Goal: Task Accomplishment & Management: Complete application form

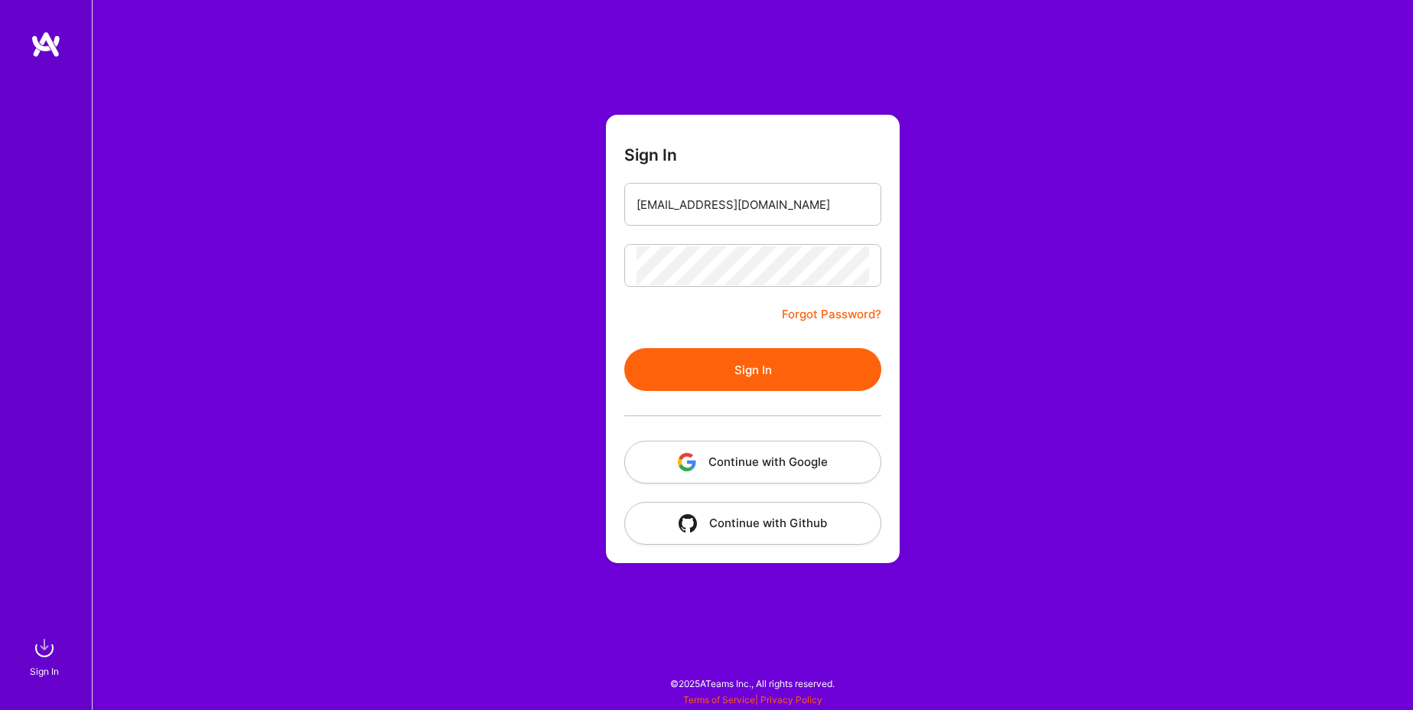
click at [732, 463] on button "Continue with Google" at bounding box center [752, 462] width 257 height 43
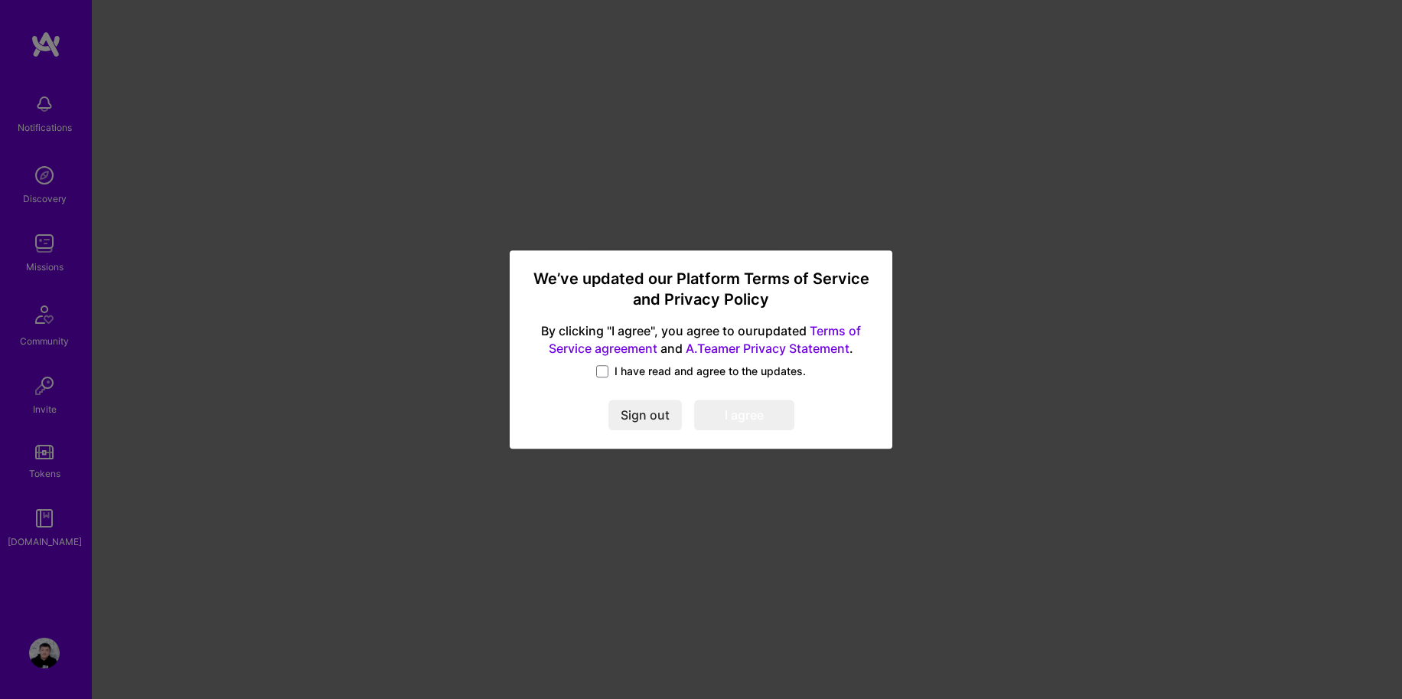
click at [683, 374] on span "I have read and agree to the updates." at bounding box center [709, 370] width 191 height 15
click at [0, 0] on input "I have read and agree to the updates." at bounding box center [0, 0] width 0 height 0
click at [763, 420] on button "I agree" at bounding box center [744, 415] width 100 height 31
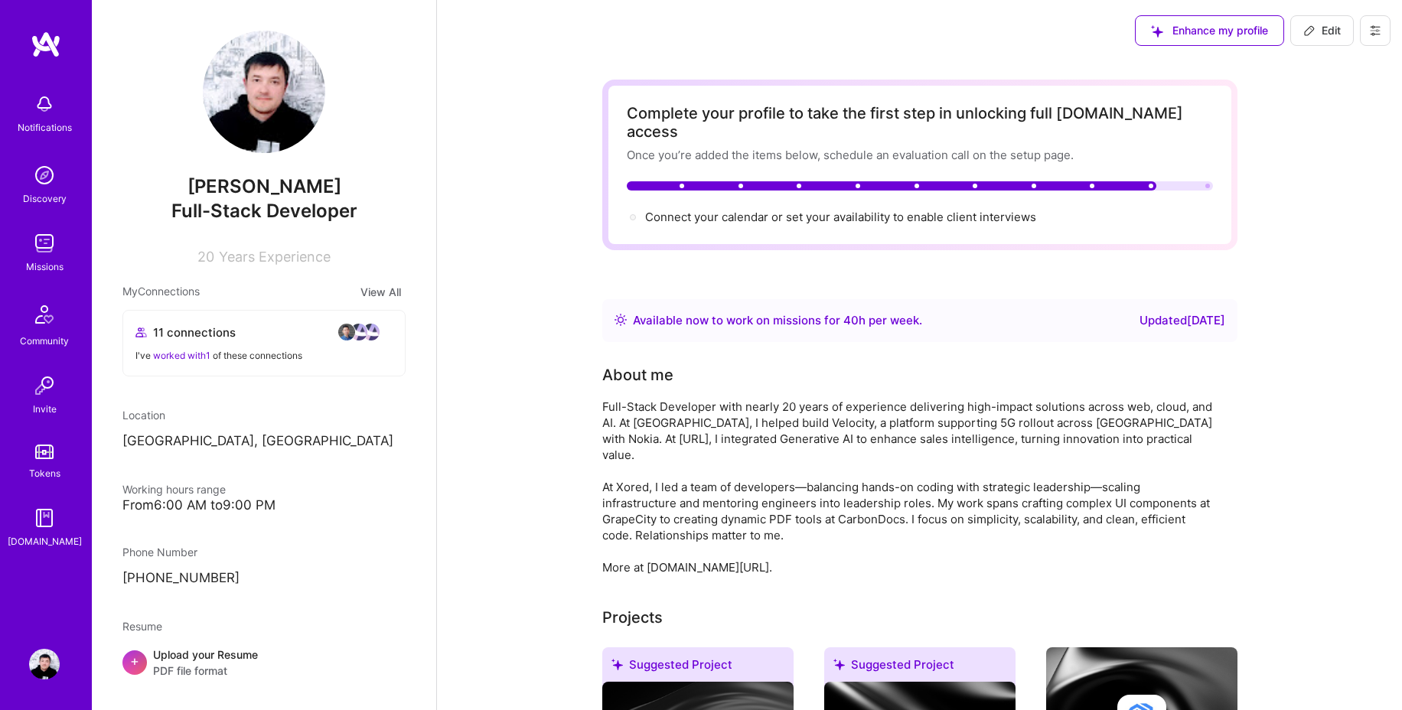
click at [212, 354] on div "I've worked with 1 of these connections" at bounding box center [263, 355] width 257 height 16
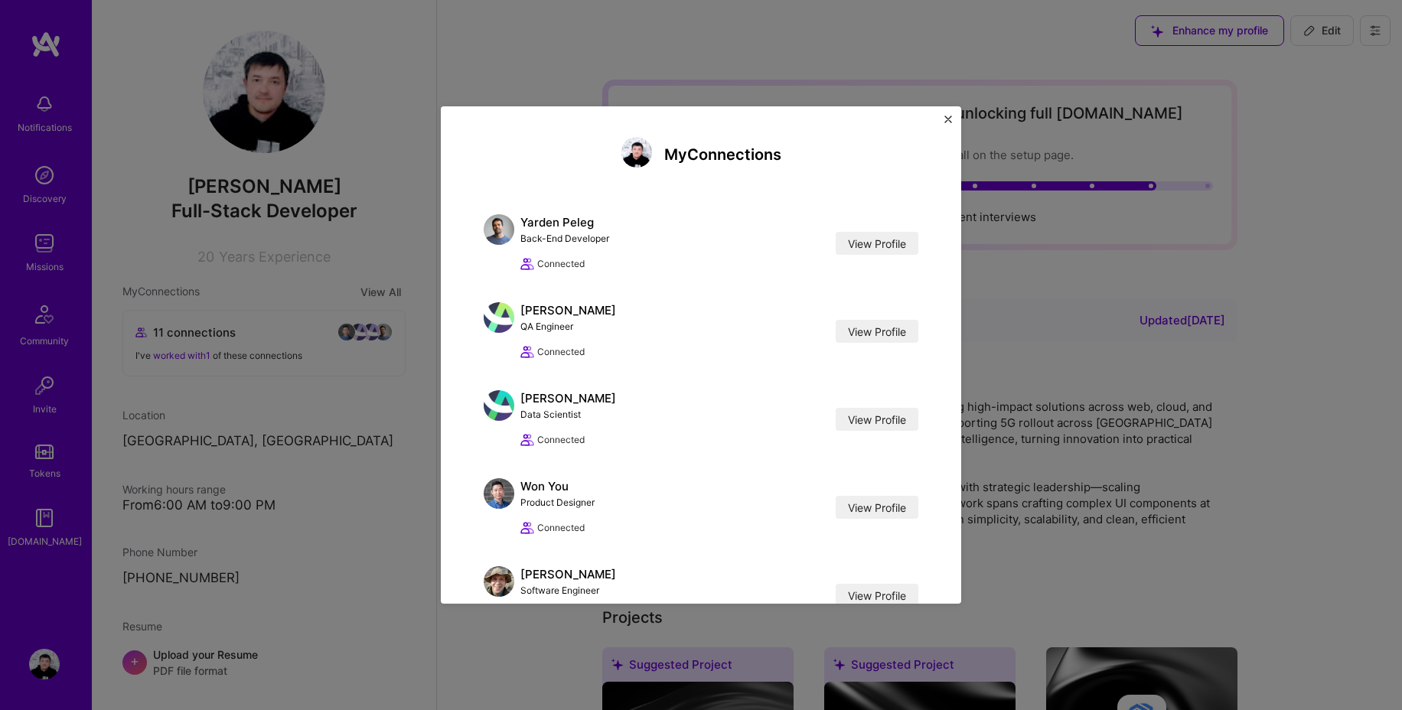
click at [347, 366] on div "My Connections Yarden Peleg Back-End Developer View Profile Connected View Prof…" at bounding box center [701, 355] width 1402 height 710
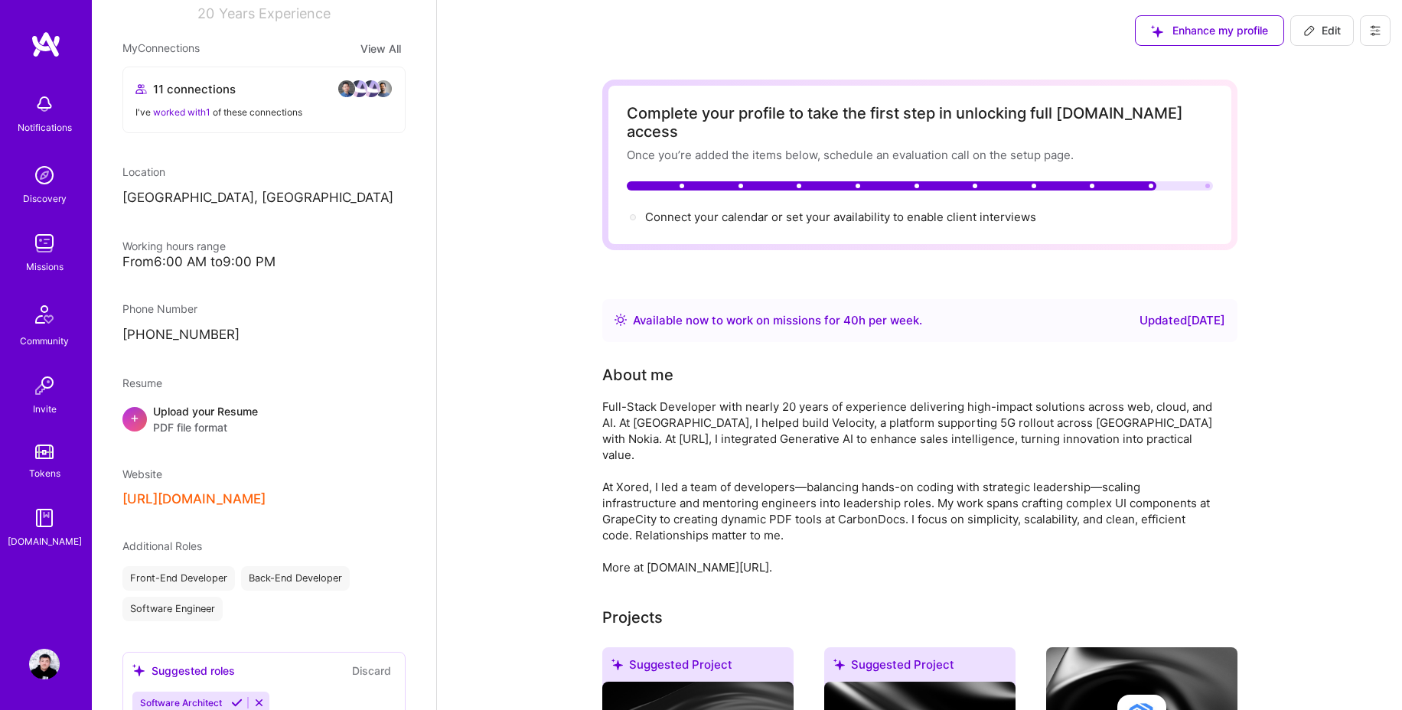
scroll to position [249, 0]
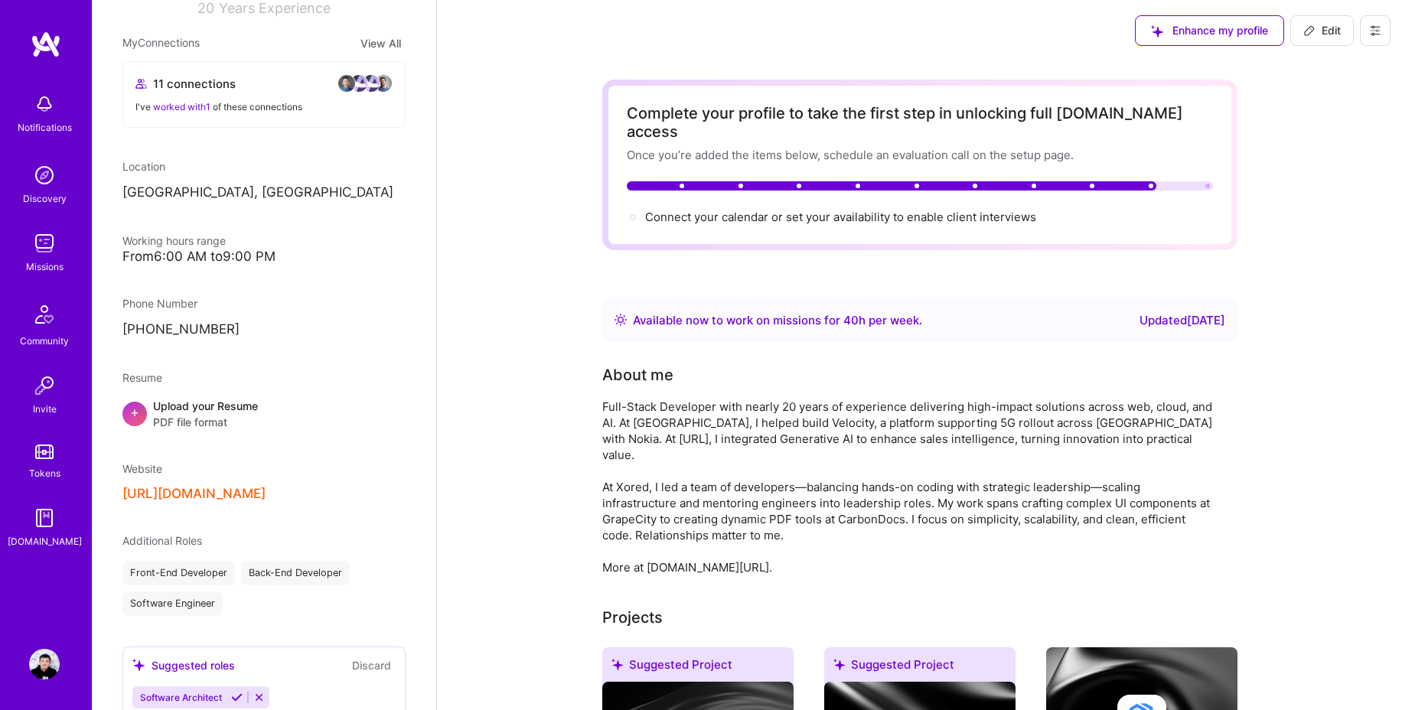
click at [197, 416] on span "PDF file format" at bounding box center [205, 422] width 105 height 16
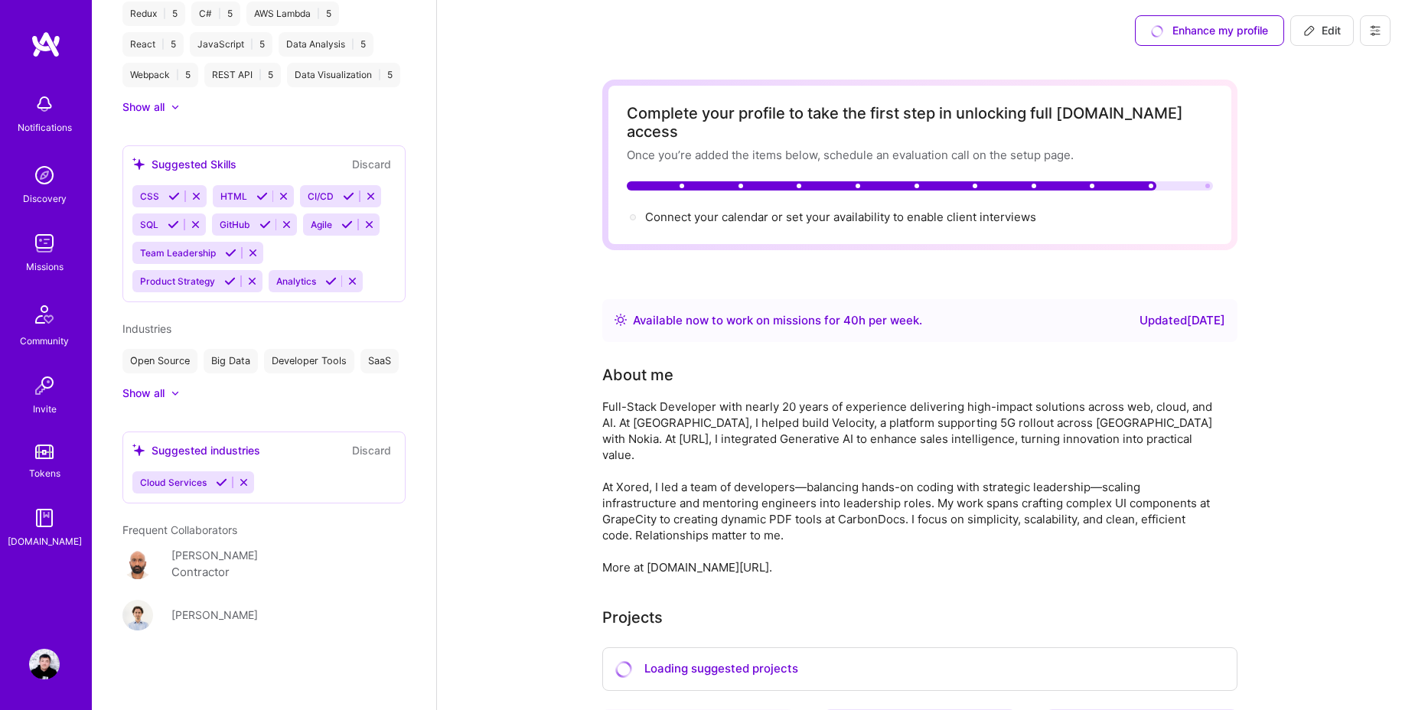
scroll to position [1162, 0]
click at [47, 242] on img at bounding box center [44, 243] width 31 height 31
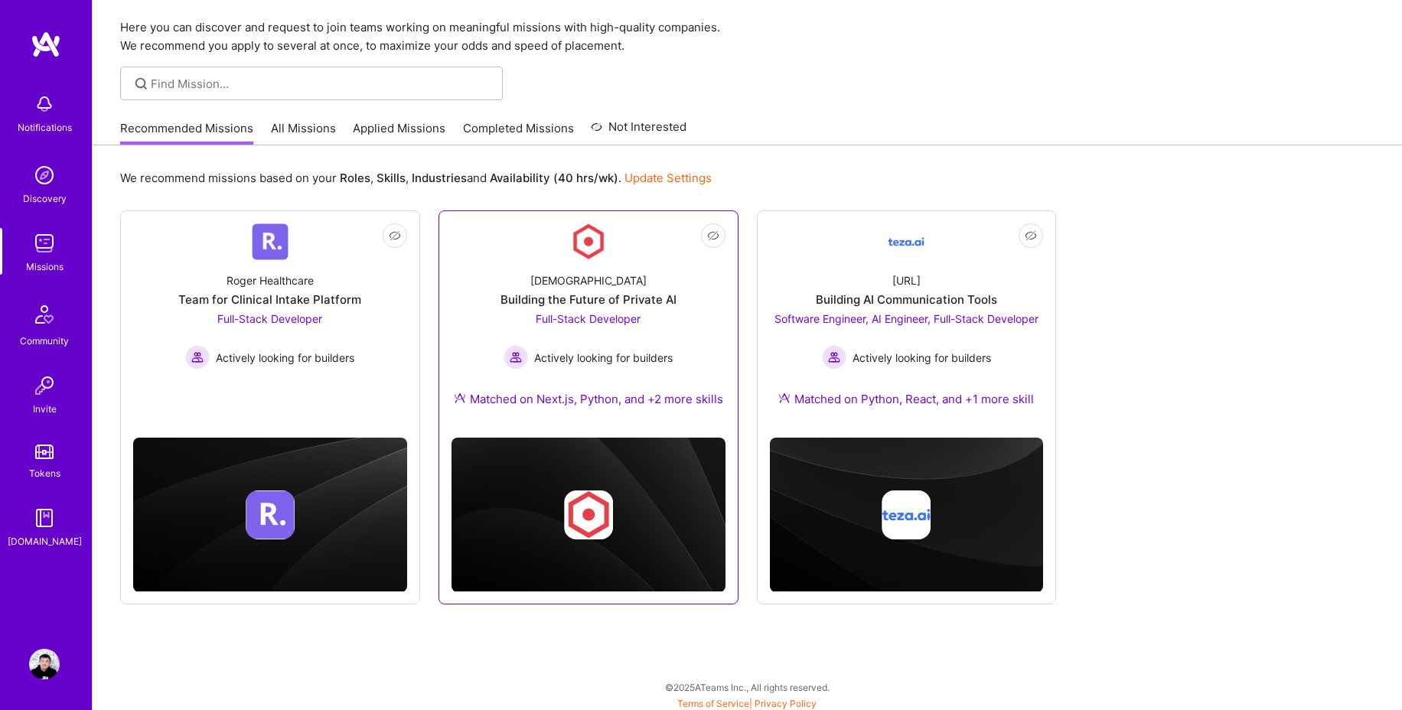
scroll to position [51, 0]
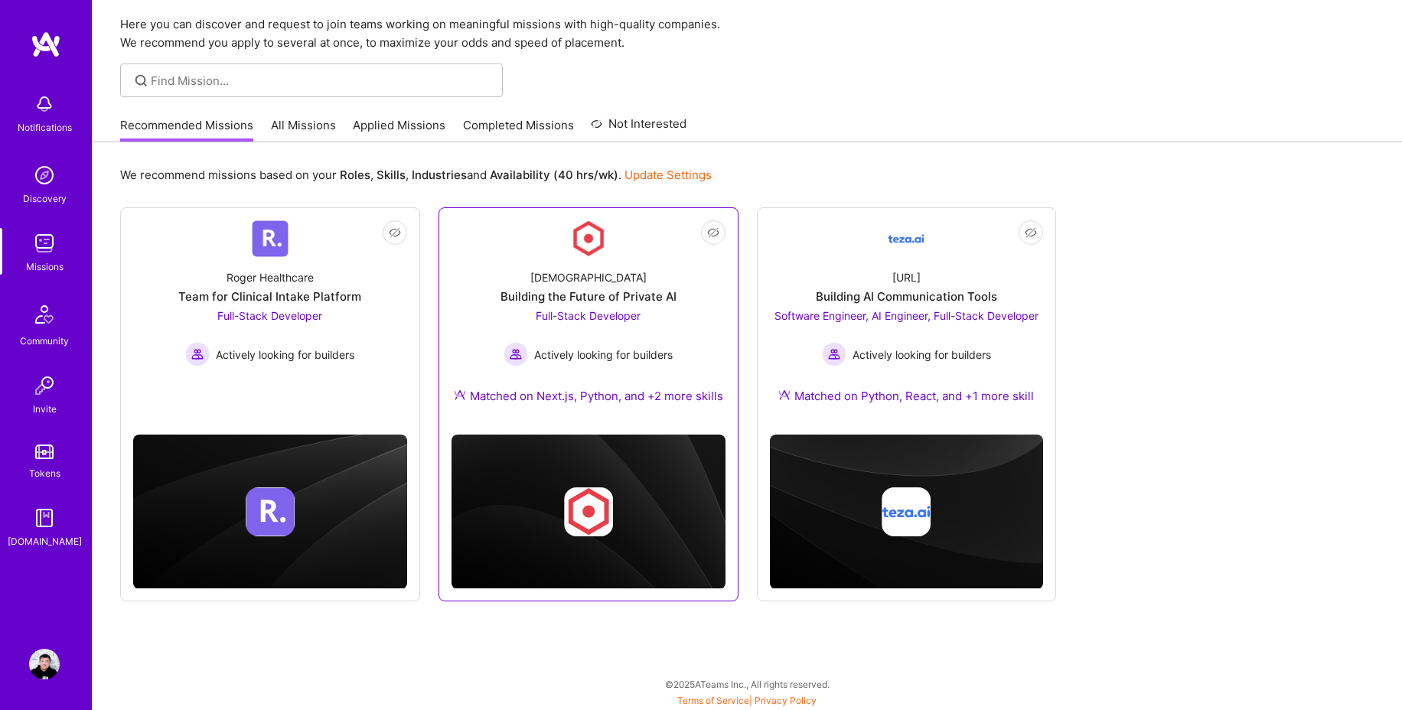
click at [676, 397] on div "Matched on Next.js, Python, and +2 more skills" at bounding box center [588, 396] width 269 height 16
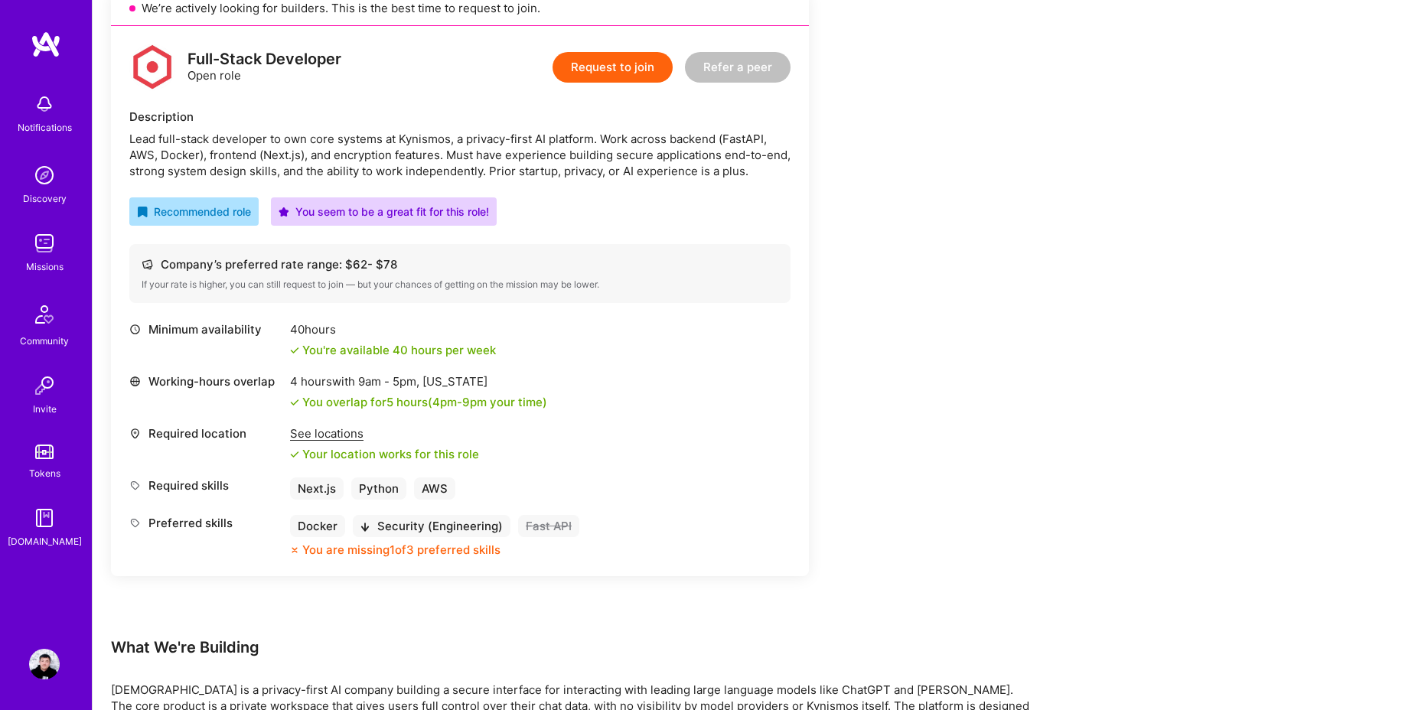
scroll to position [370, 0]
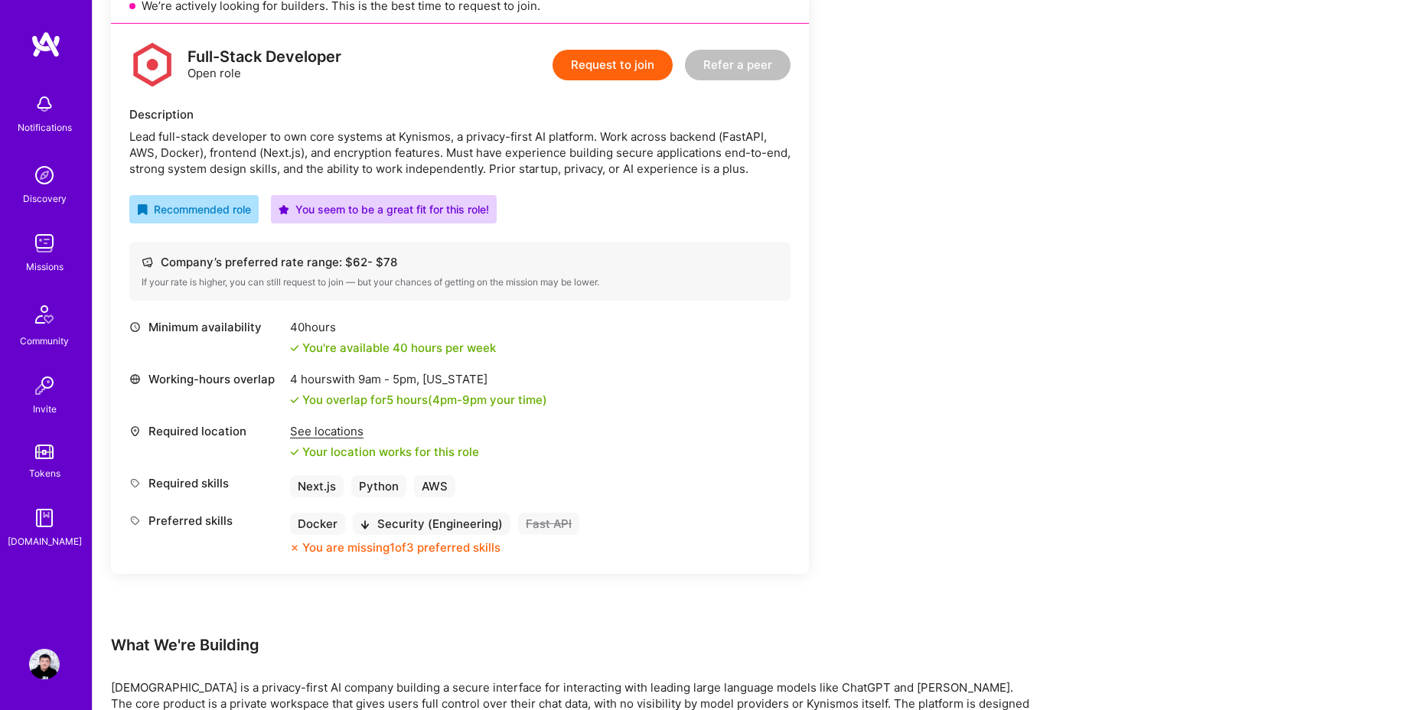
click at [323, 435] on div "See locations" at bounding box center [384, 431] width 189 height 16
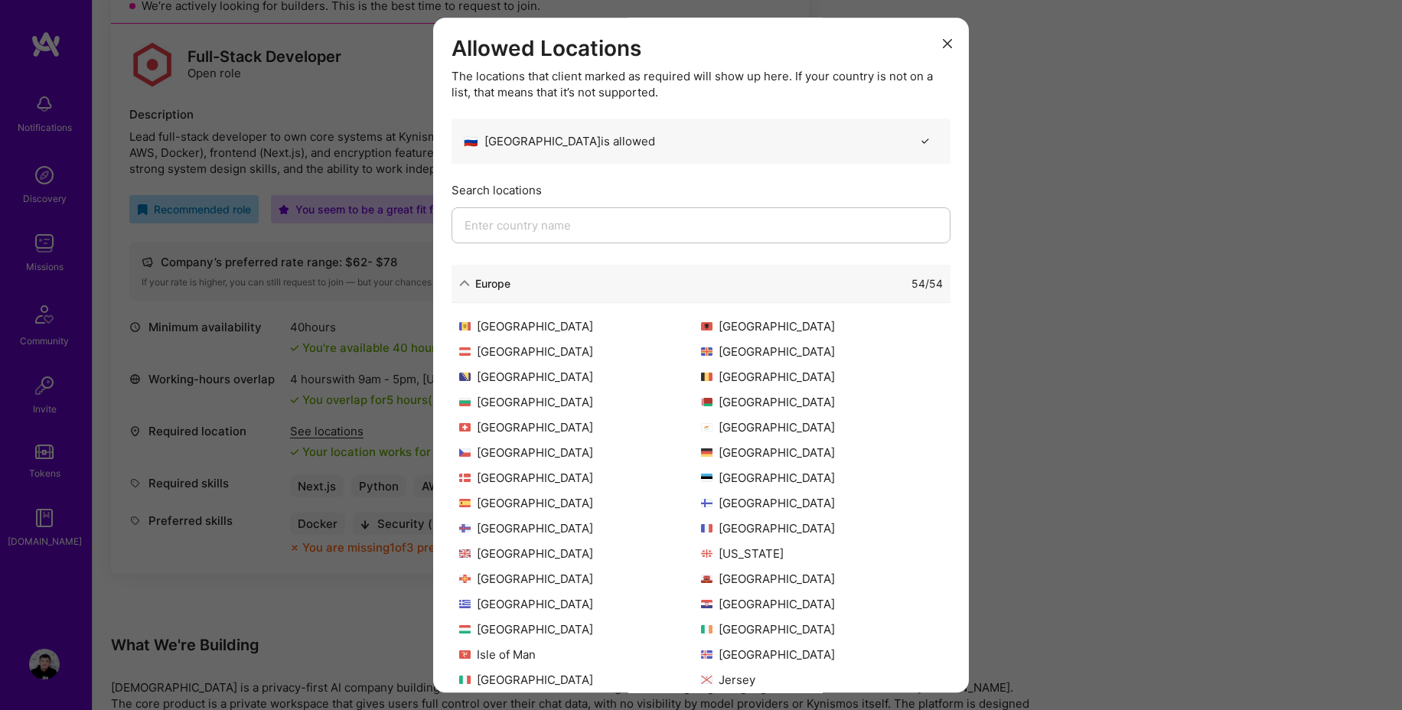
click at [375, 302] on div "Allowed Locations The locations that client marked as required will show up her…" at bounding box center [701, 355] width 1402 height 710
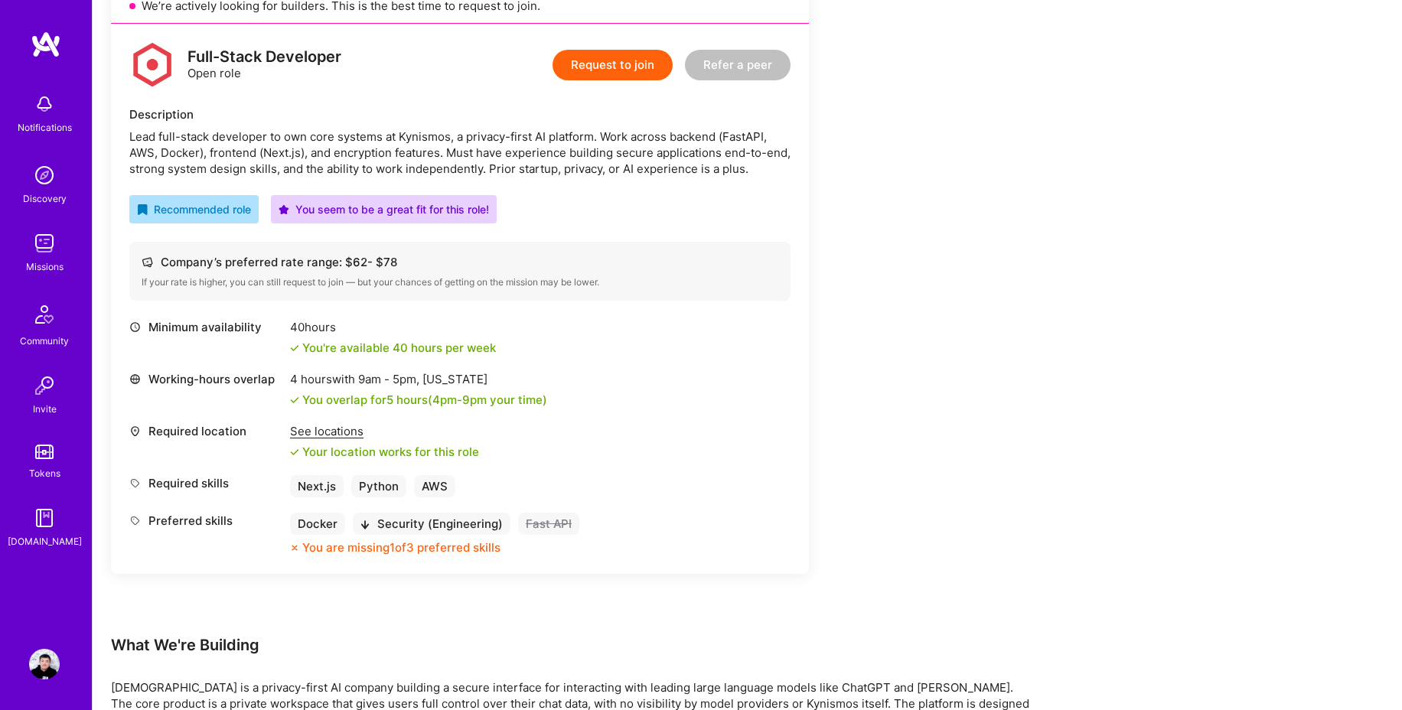
click at [888, 475] on div "Earn tokens for inviting a new [PERSON_NAME] to this mission Do you know the pe…" at bounding box center [570, 523] width 918 height 1339
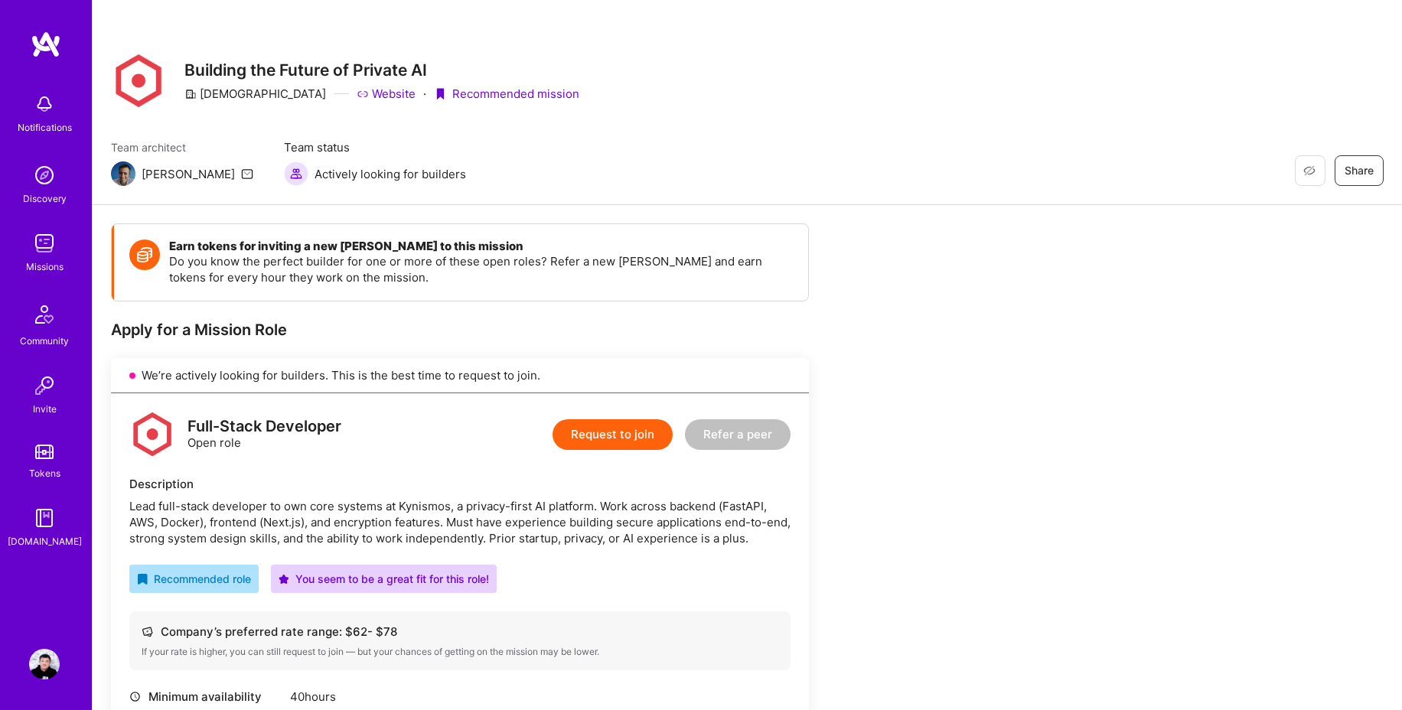
click at [41, 243] on img at bounding box center [44, 243] width 31 height 31
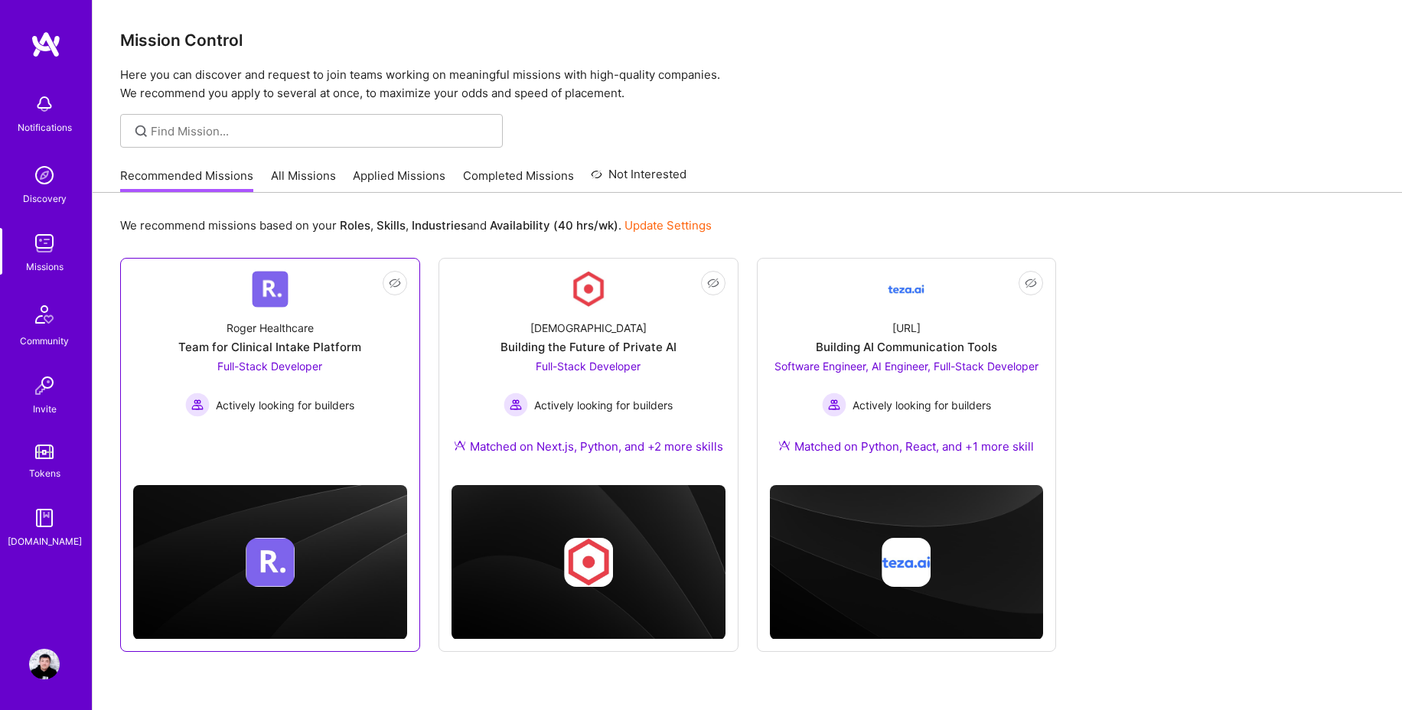
click at [366, 398] on div "[PERSON_NAME] Healthcare Team for Clinical Intake Platform Full-Stack Developer…" at bounding box center [270, 362] width 274 height 109
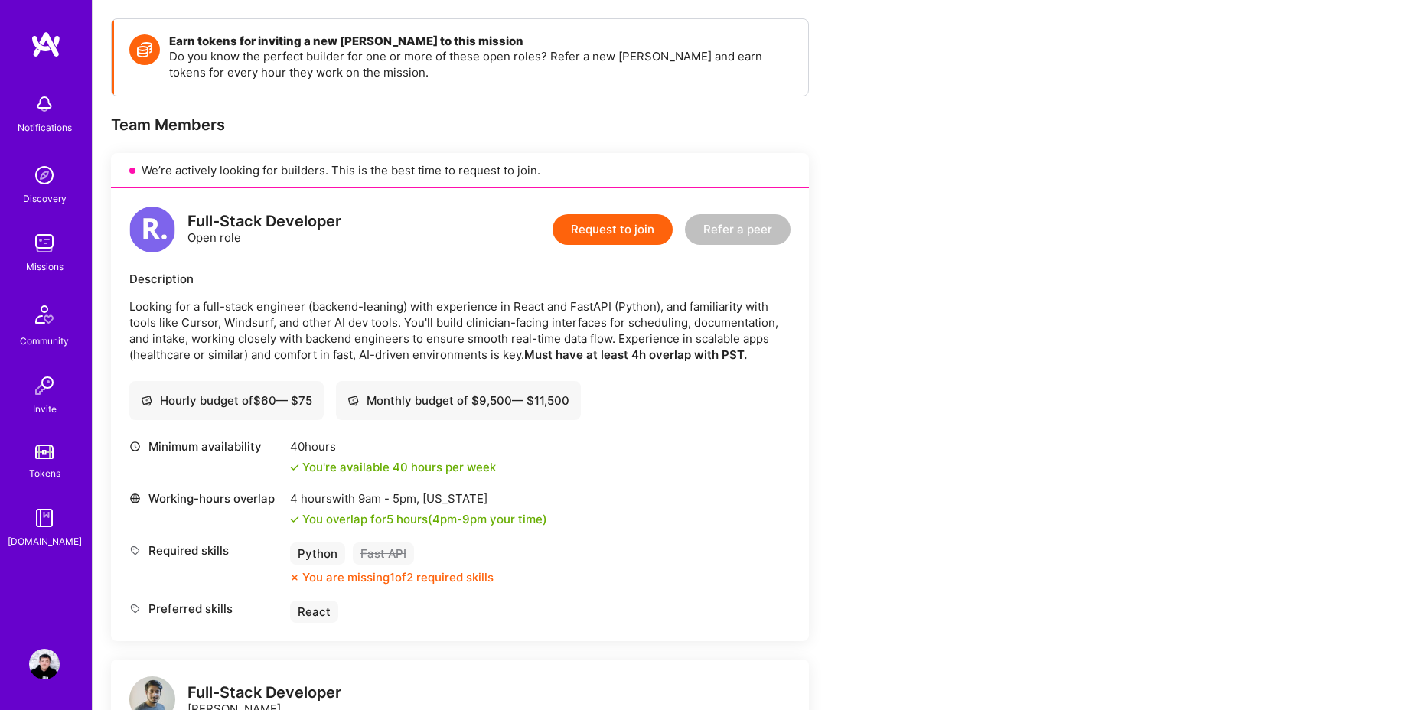
scroll to position [208, 0]
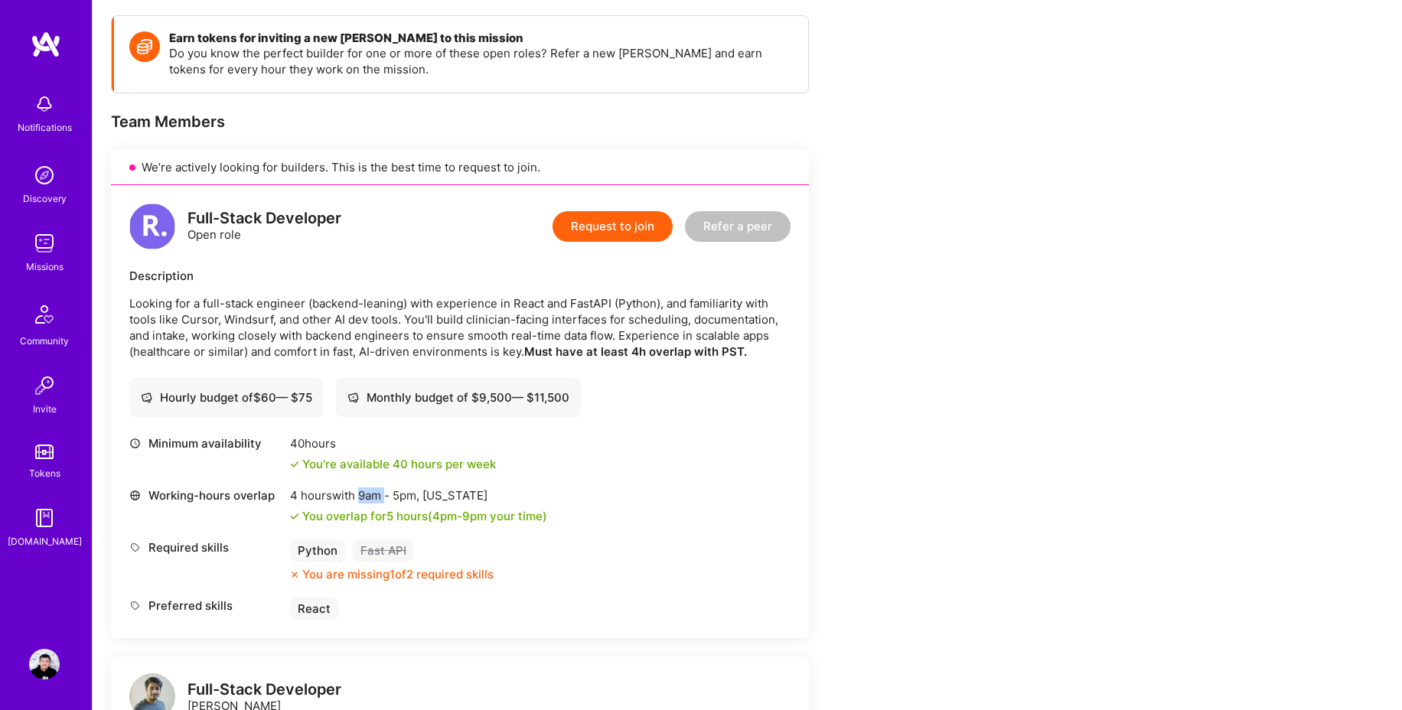
drag, startPoint x: 360, startPoint y: 500, endPoint x: 386, endPoint y: 497, distance: 25.4
click at [386, 497] on span "9am - 5pm ," at bounding box center [388, 495] width 67 height 15
copy span "9am"
click at [42, 254] on img at bounding box center [44, 243] width 31 height 31
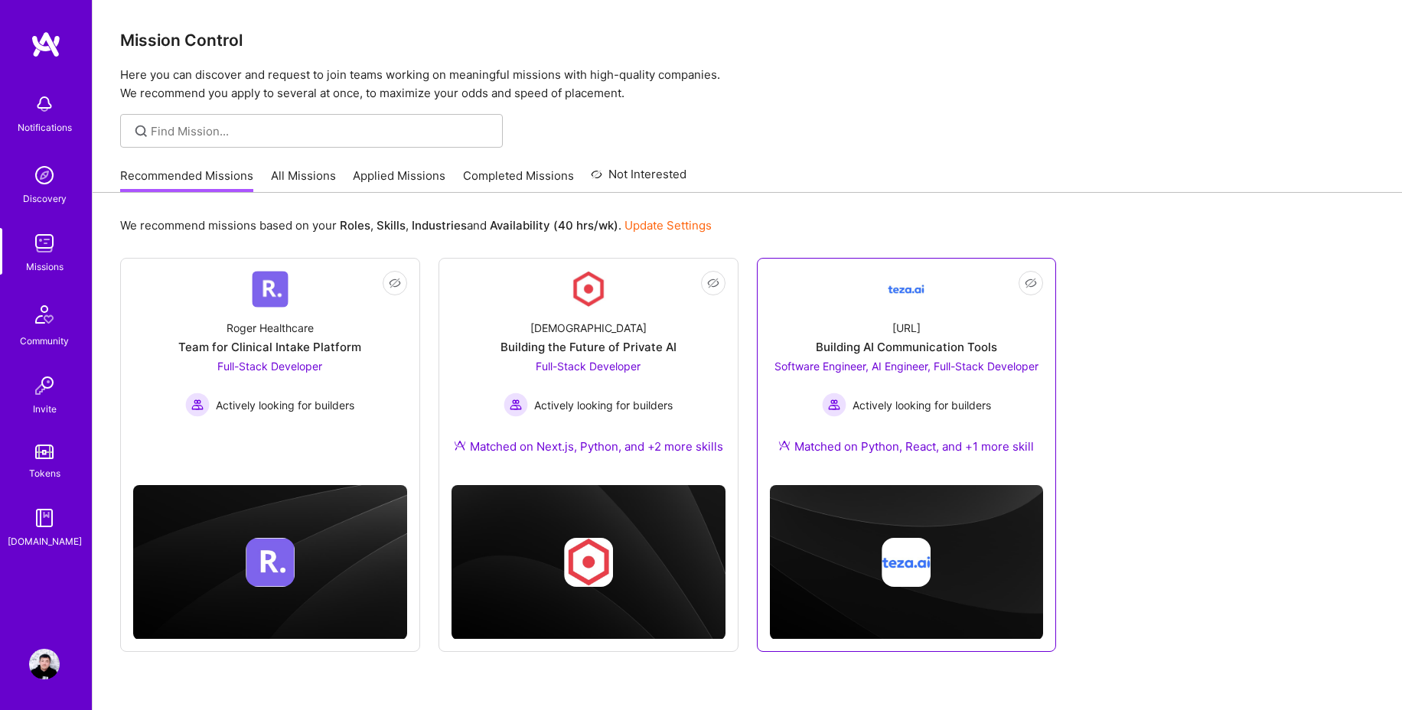
click at [957, 340] on div "Building AI Communication Tools" at bounding box center [906, 347] width 181 height 16
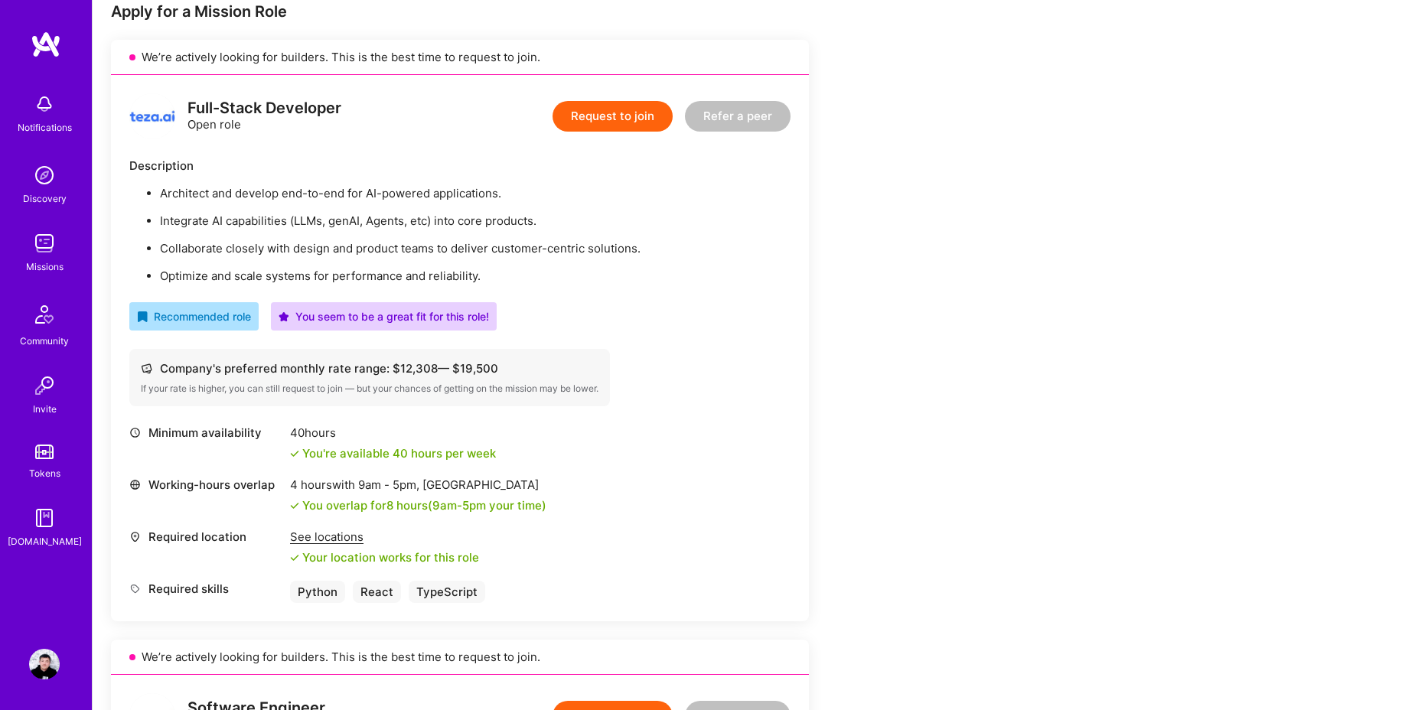
scroll to position [319, 0]
click at [341, 535] on div "See locations" at bounding box center [384, 536] width 189 height 16
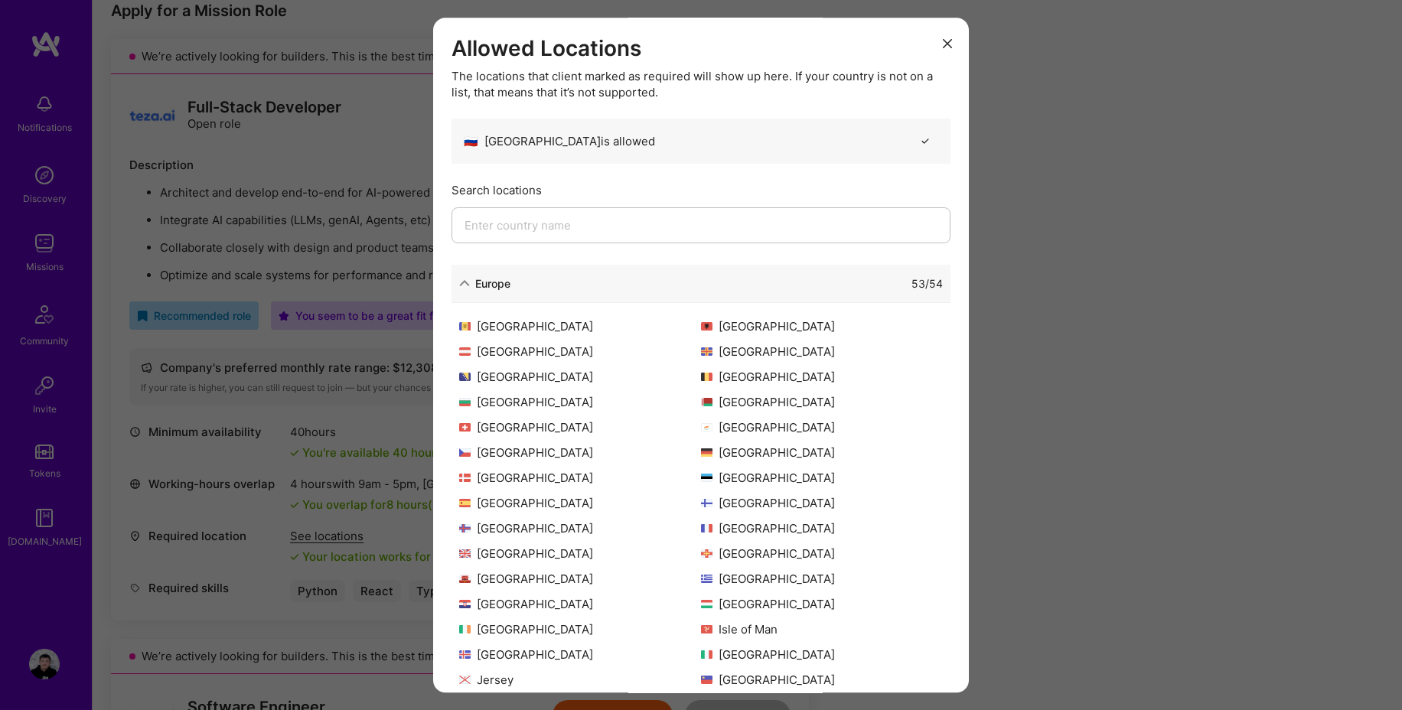
click at [943, 40] on icon "modal" at bounding box center [947, 43] width 9 height 9
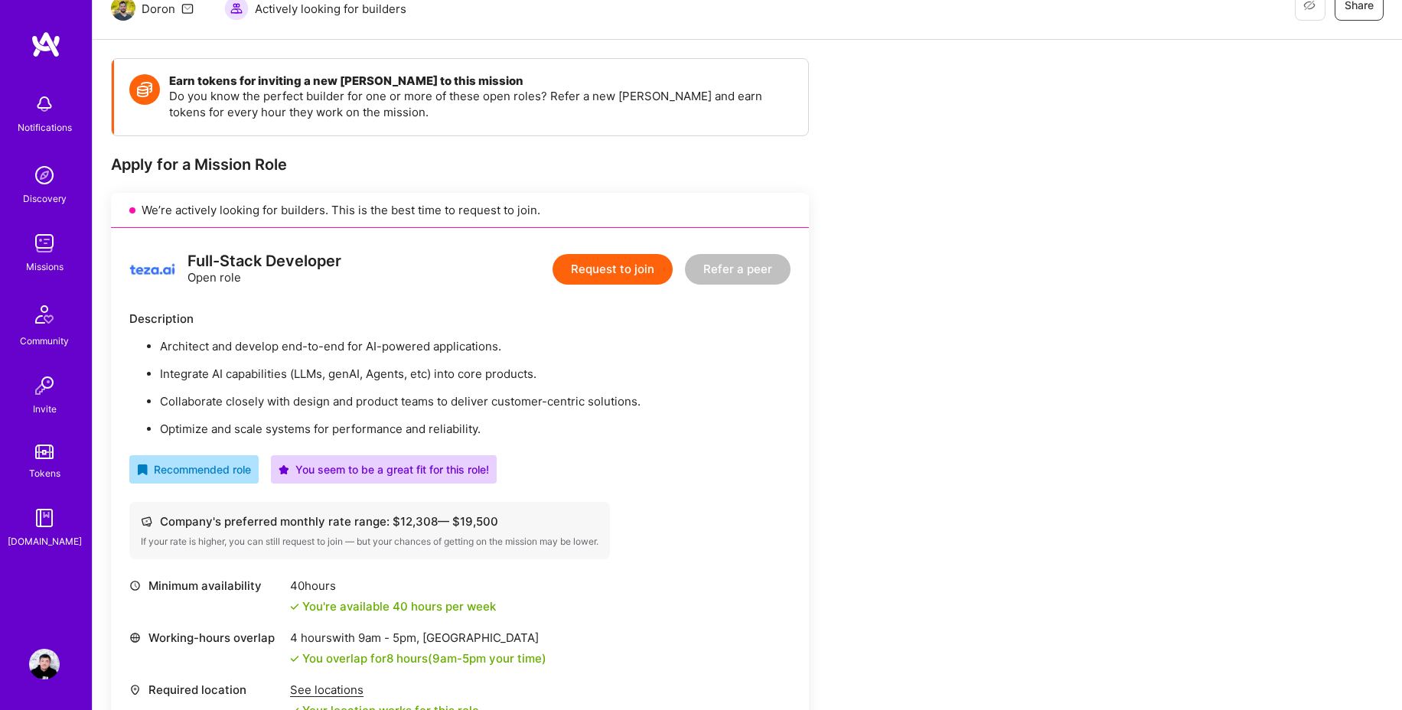
scroll to position [166, 0]
click at [595, 324] on div "Description" at bounding box center [459, 318] width 661 height 16
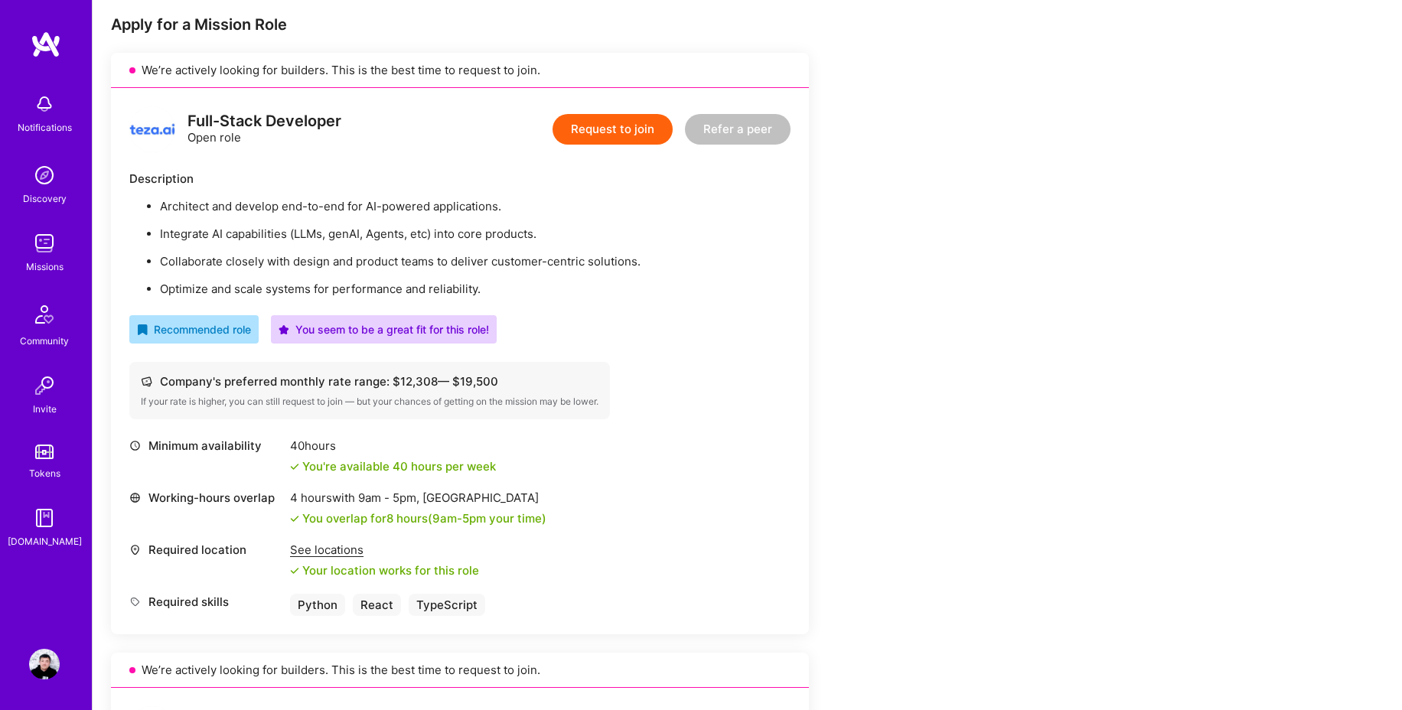
scroll to position [337, 0]
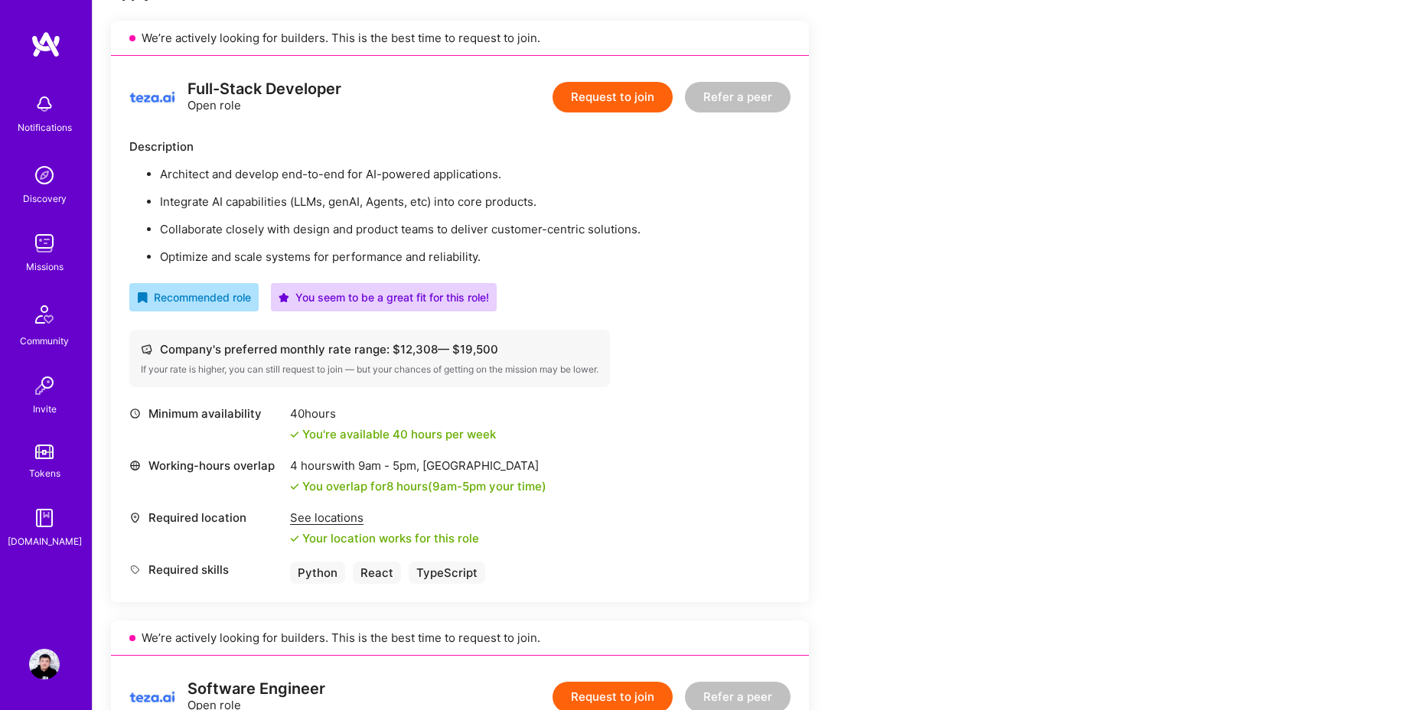
click at [347, 520] on div "See locations" at bounding box center [384, 518] width 189 height 16
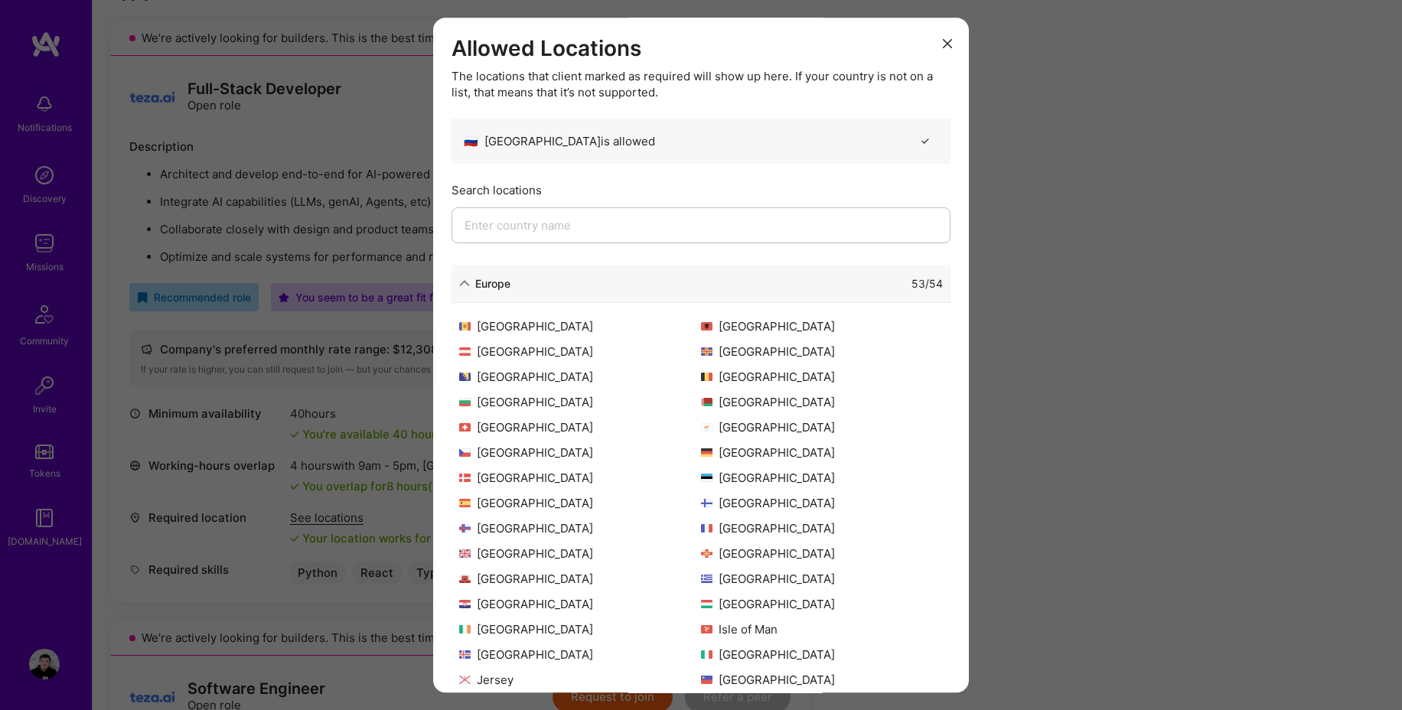
click at [943, 46] on icon "modal" at bounding box center [947, 43] width 9 height 9
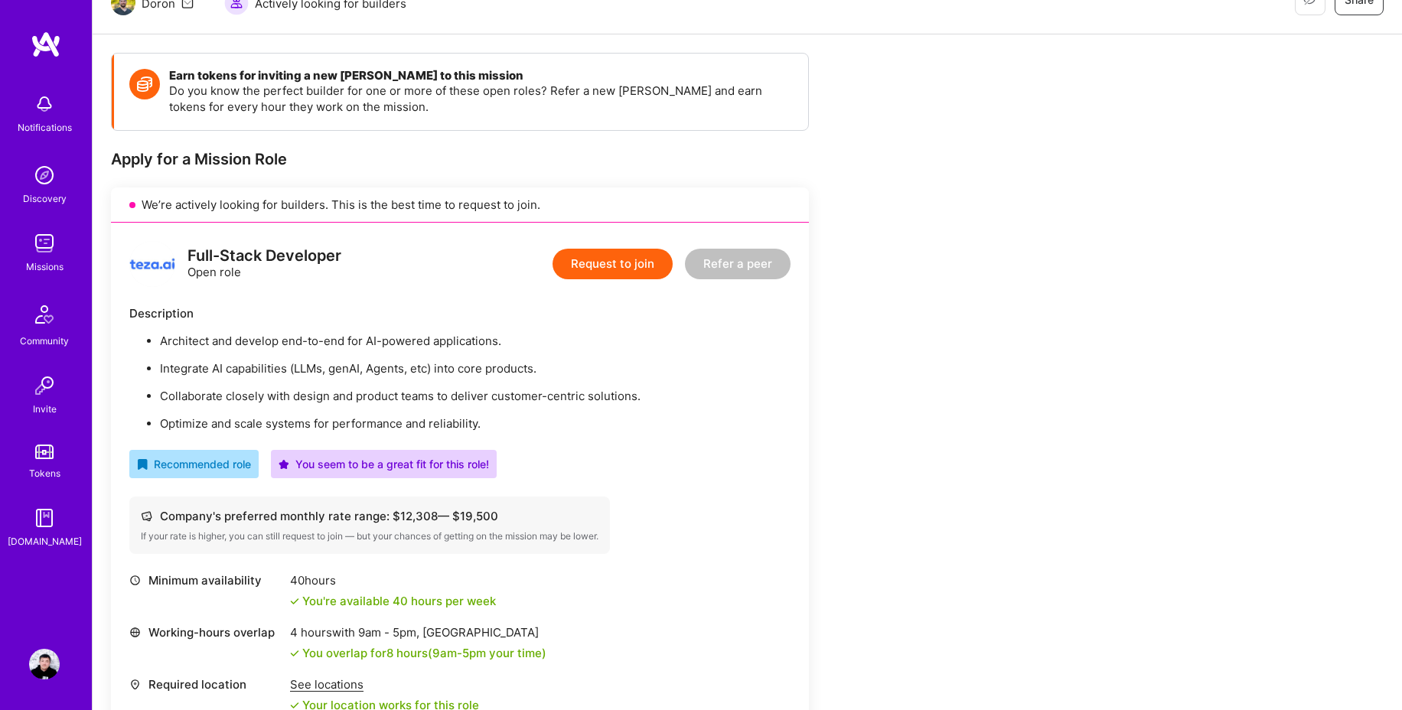
scroll to position [170, 0]
click at [47, 263] on div "Missions" at bounding box center [44, 267] width 37 height 16
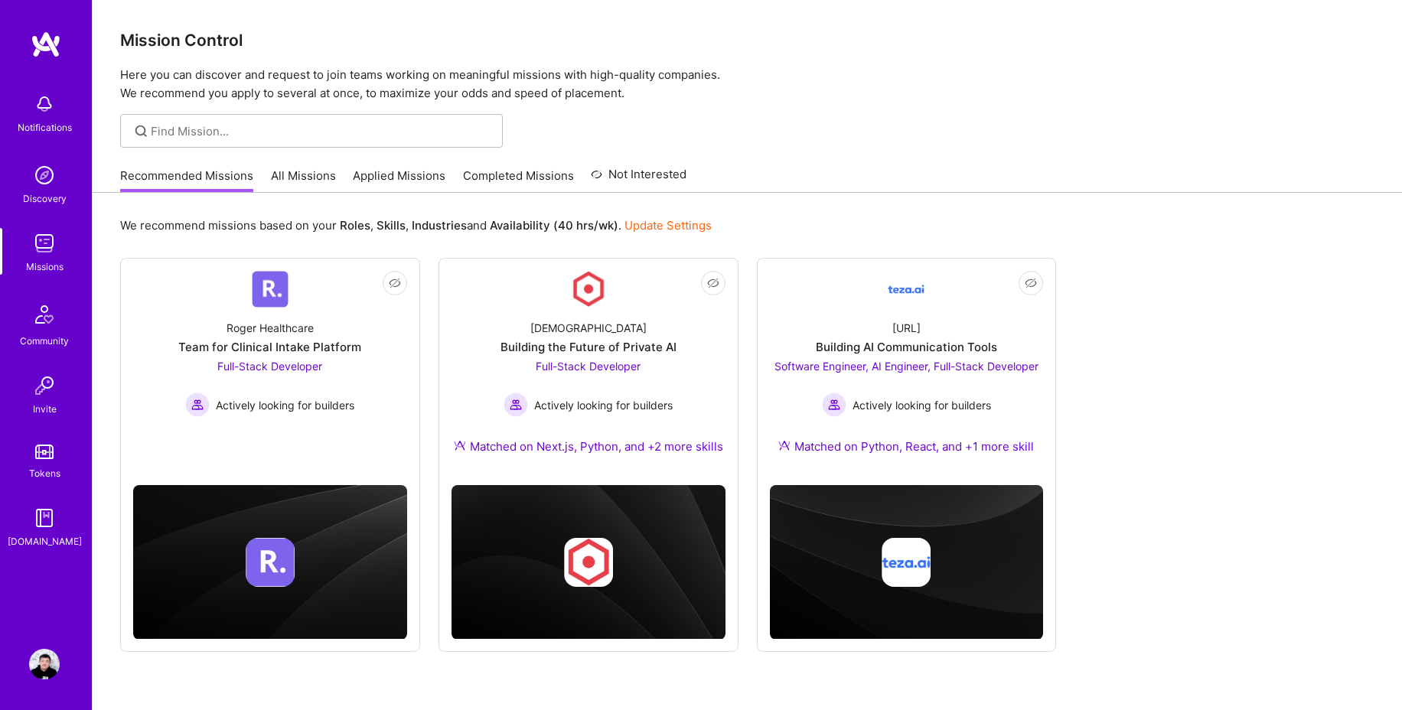
click at [313, 181] on link "All Missions" at bounding box center [303, 180] width 65 height 25
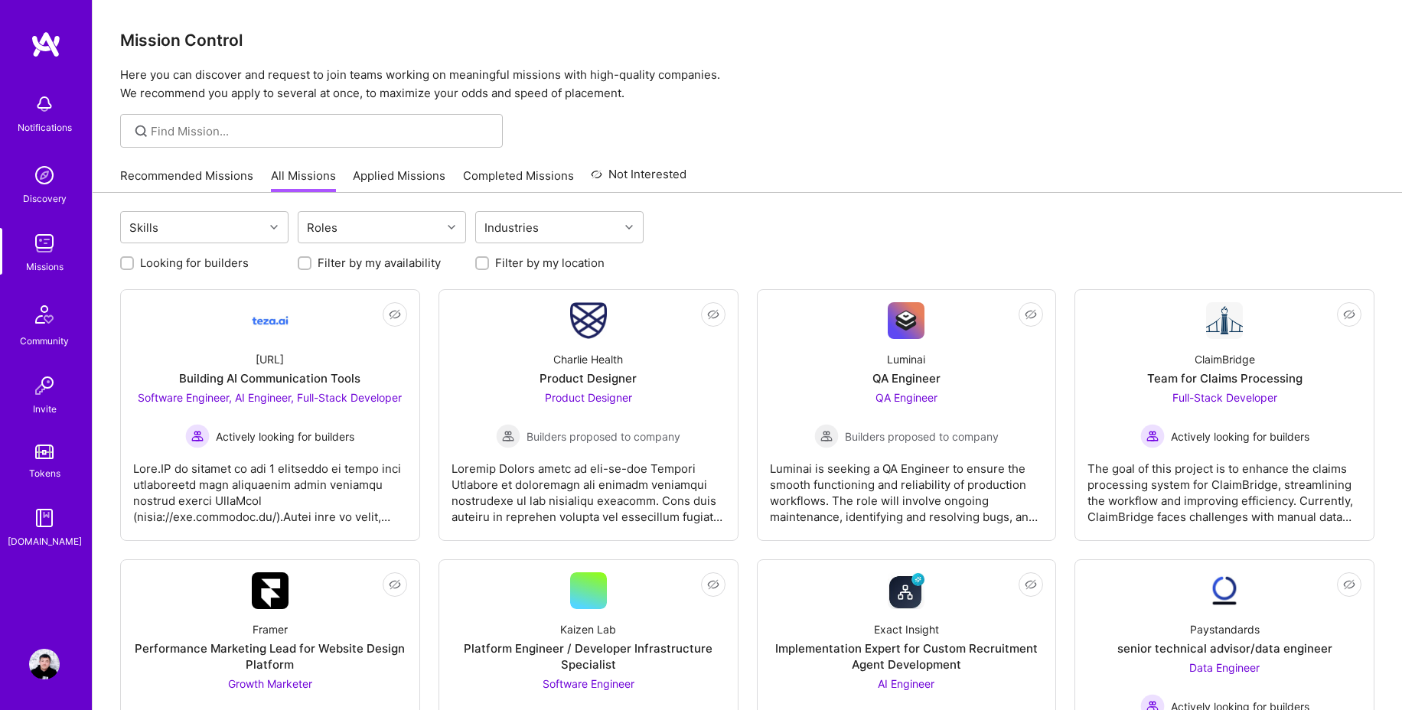
click at [813, 162] on div "Recommended Missions All Missions Applied Missions Completed Missions Not Inter…" at bounding box center [747, 175] width 1254 height 33
click at [225, 178] on link "Recommended Missions" at bounding box center [186, 180] width 133 height 25
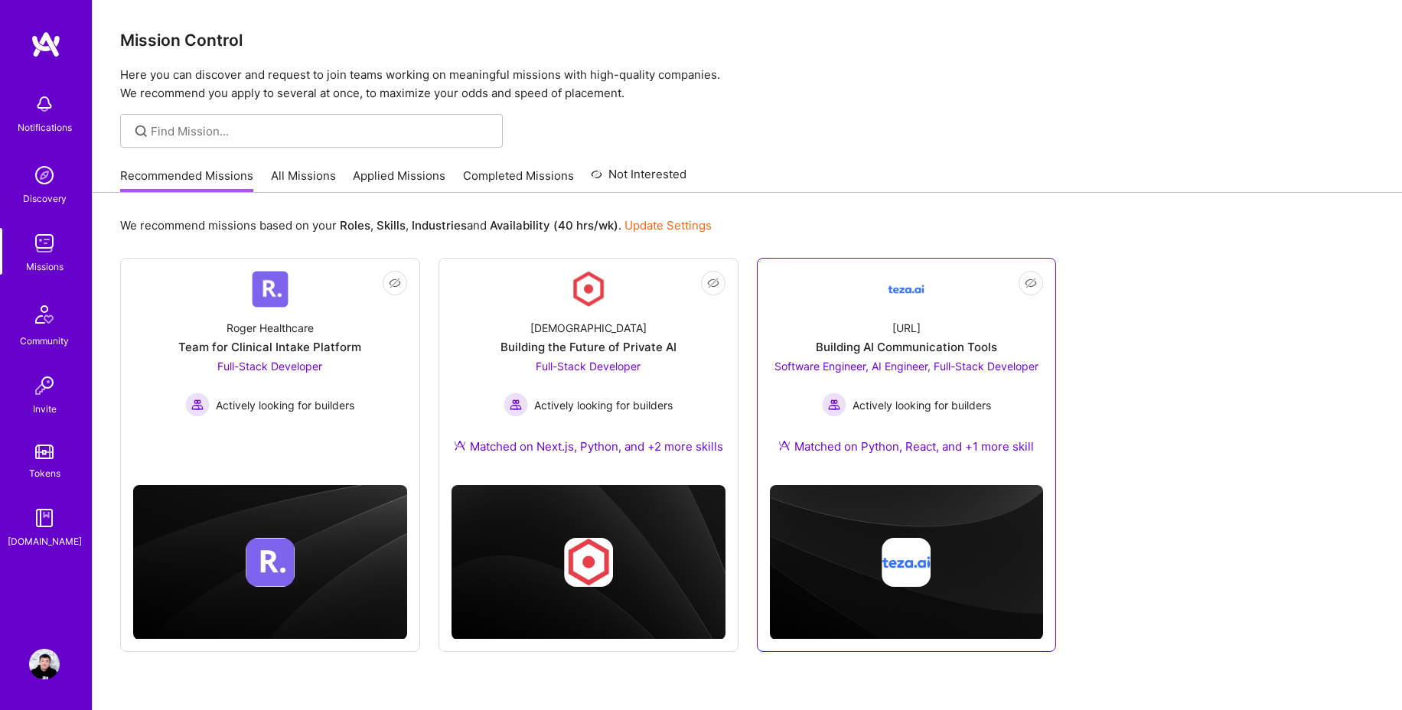
click at [1016, 344] on div "[URL] Building AI Communication Tools Software Engineer, AI Engineer, Full-Stac…" at bounding box center [907, 390] width 274 height 165
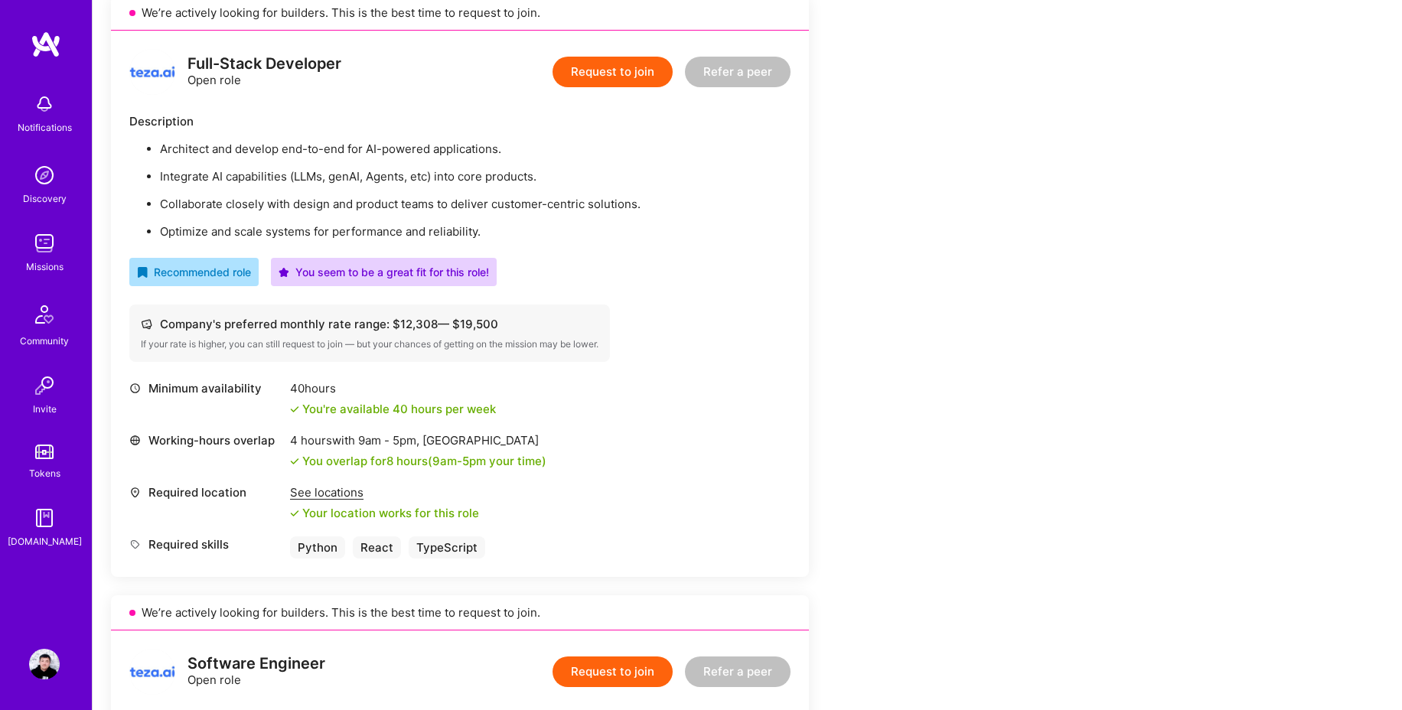
scroll to position [345, 0]
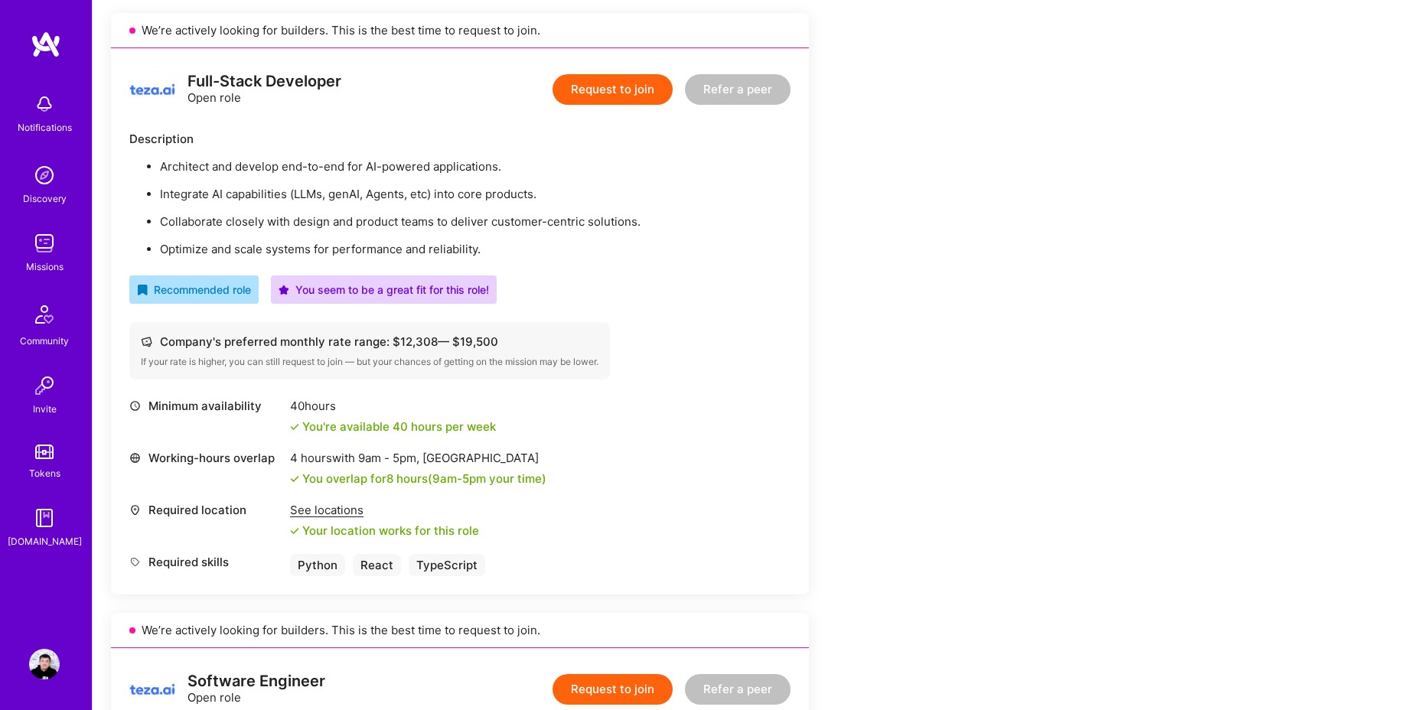
click at [631, 96] on button "Request to join" at bounding box center [613, 89] width 120 height 31
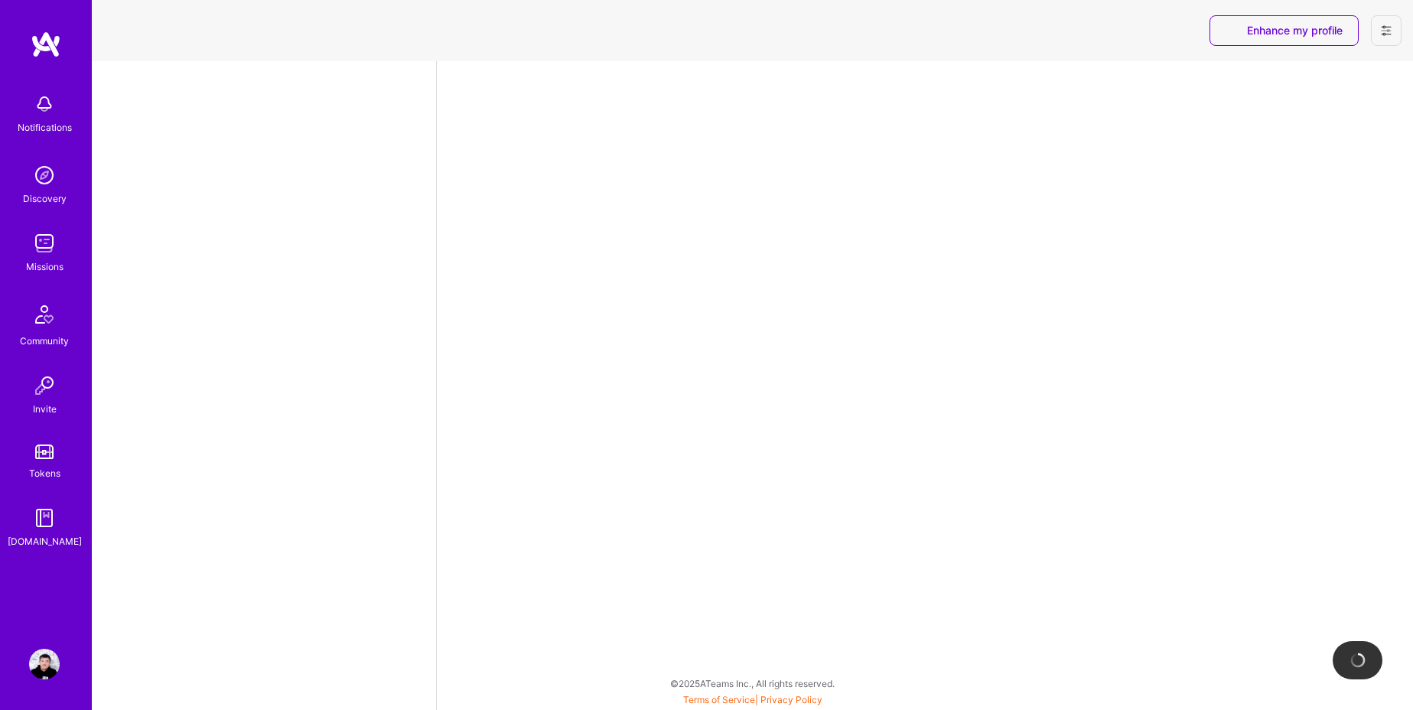
select select "RU"
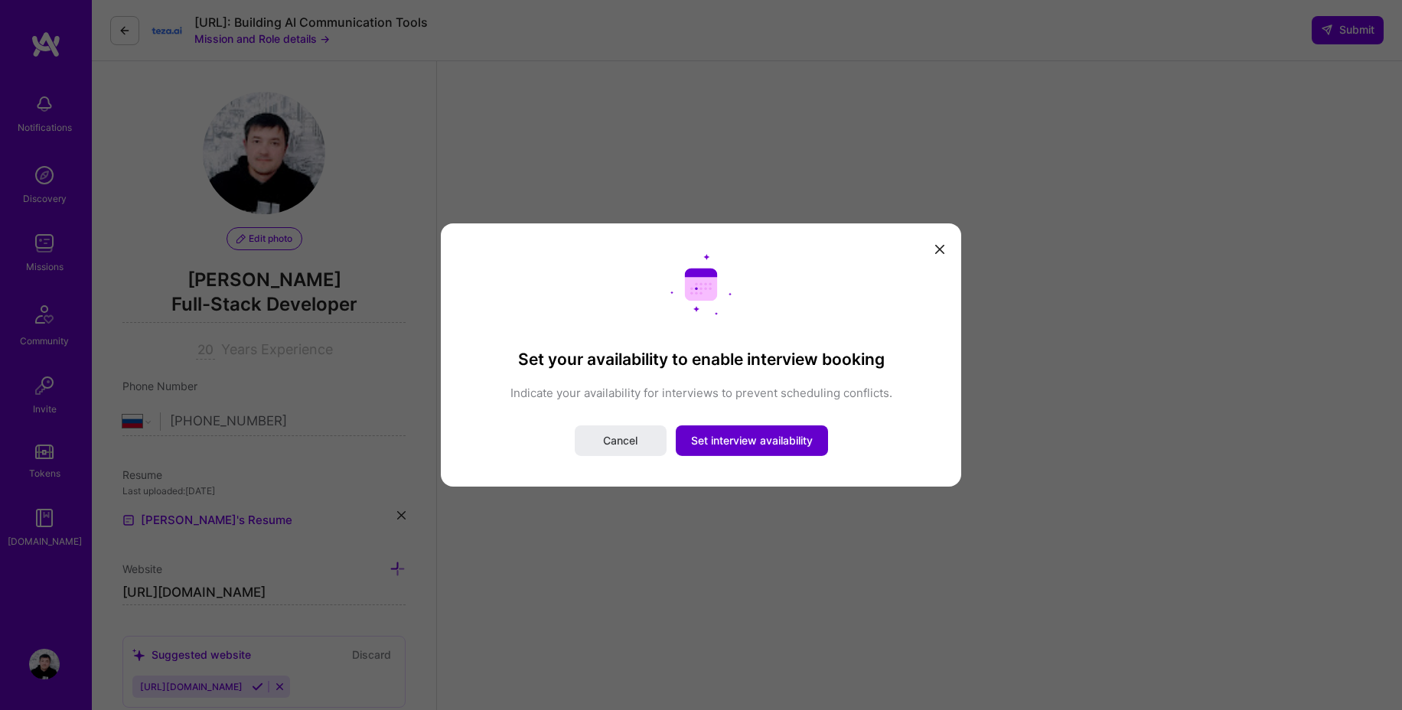
click at [770, 441] on span "Set interview availability" at bounding box center [752, 440] width 122 height 15
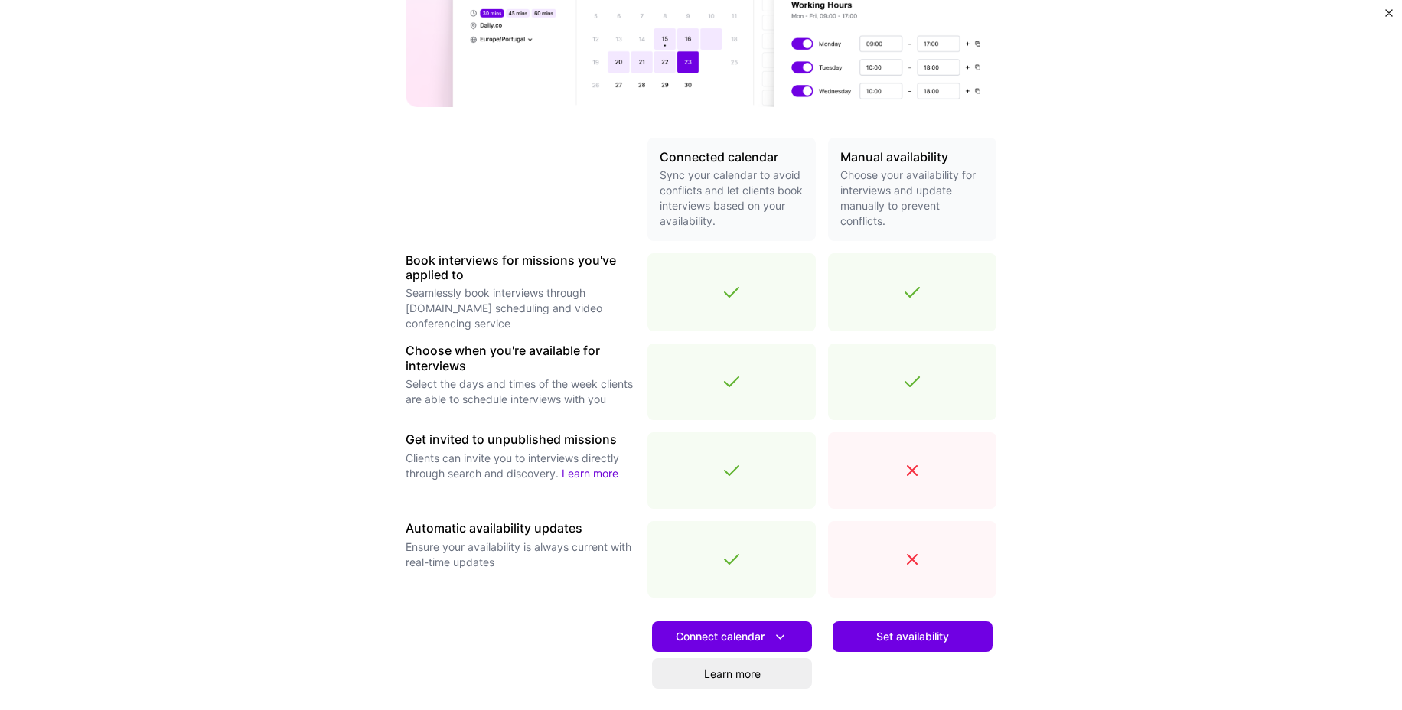
scroll to position [362, 0]
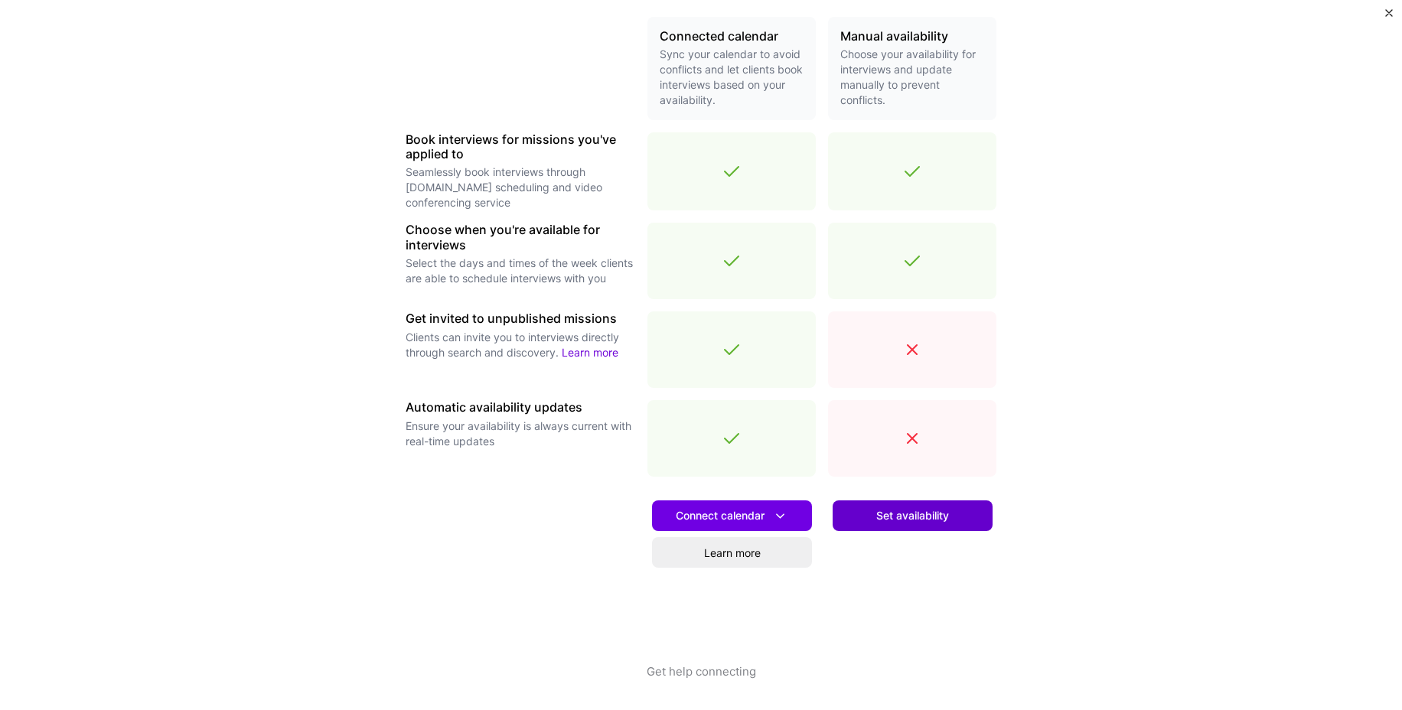
click at [936, 519] on span "Set availability" at bounding box center [912, 515] width 73 height 15
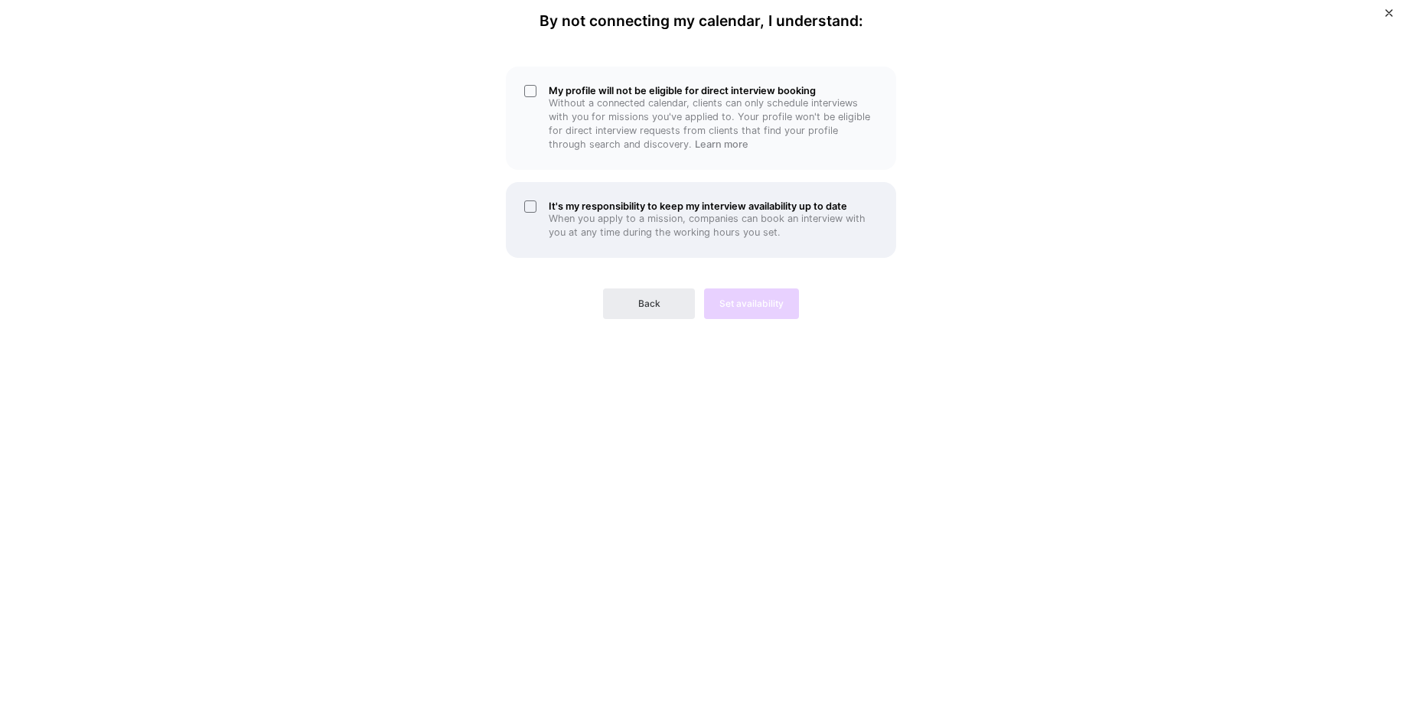
click at [529, 207] on div "It's my responsibility to keep my interview availability up to date When you ap…" at bounding box center [701, 220] width 390 height 76
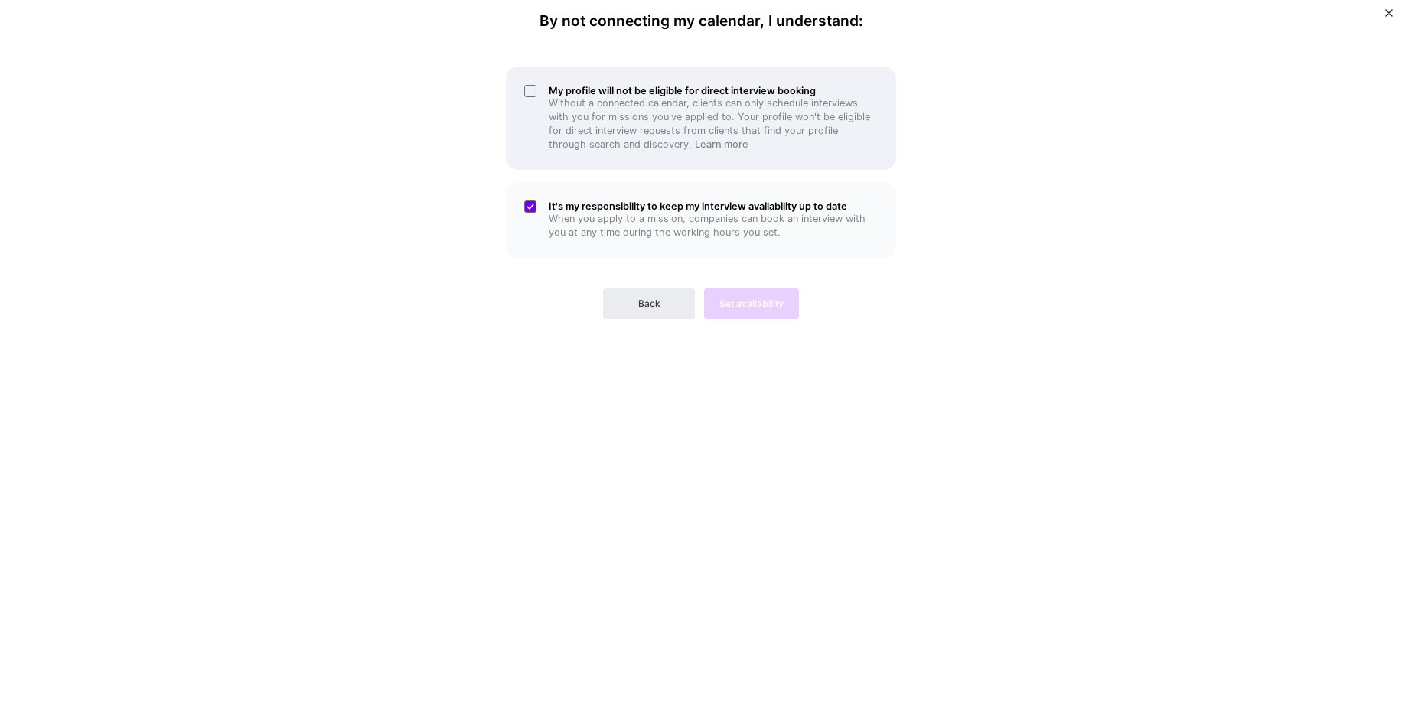
click at [526, 90] on div "My profile will not be eligible for direct interview booking Without a connecte…" at bounding box center [701, 118] width 390 height 103
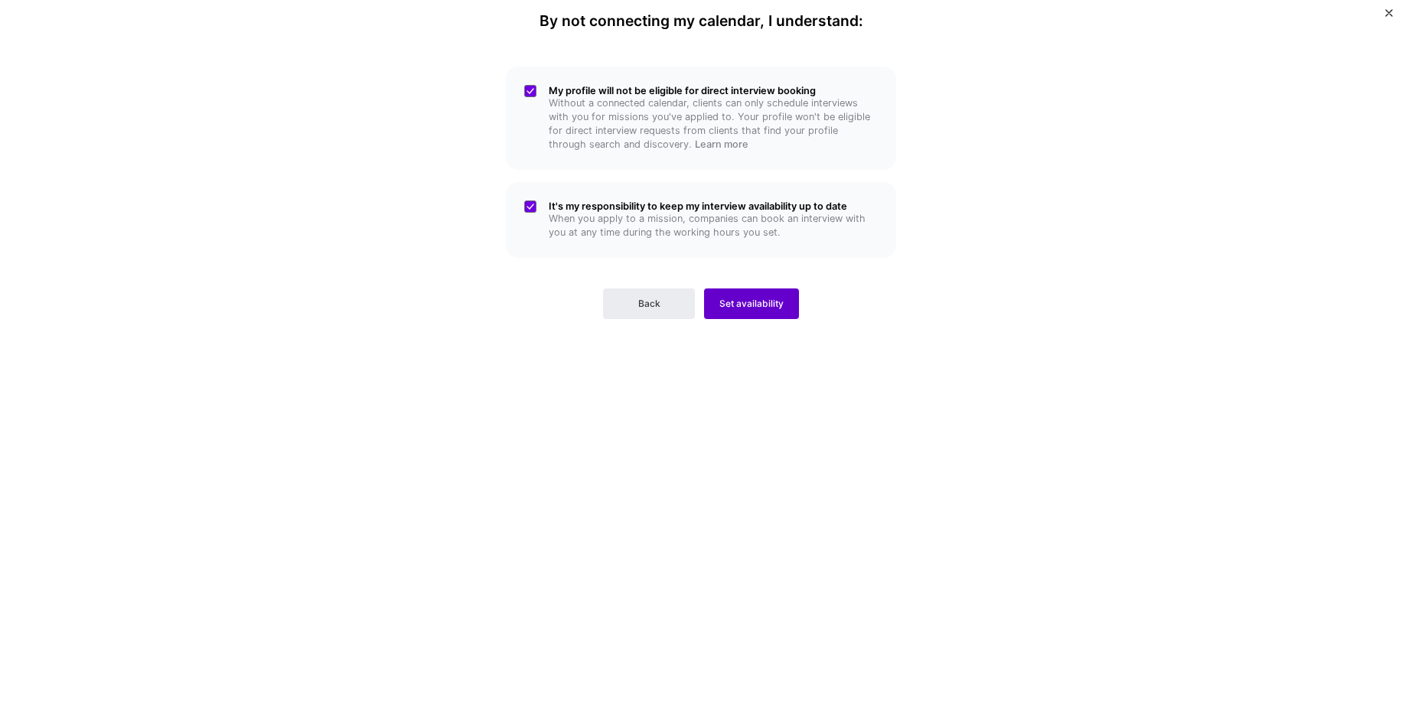
click at [777, 312] on button "Set availability" at bounding box center [751, 303] width 95 height 31
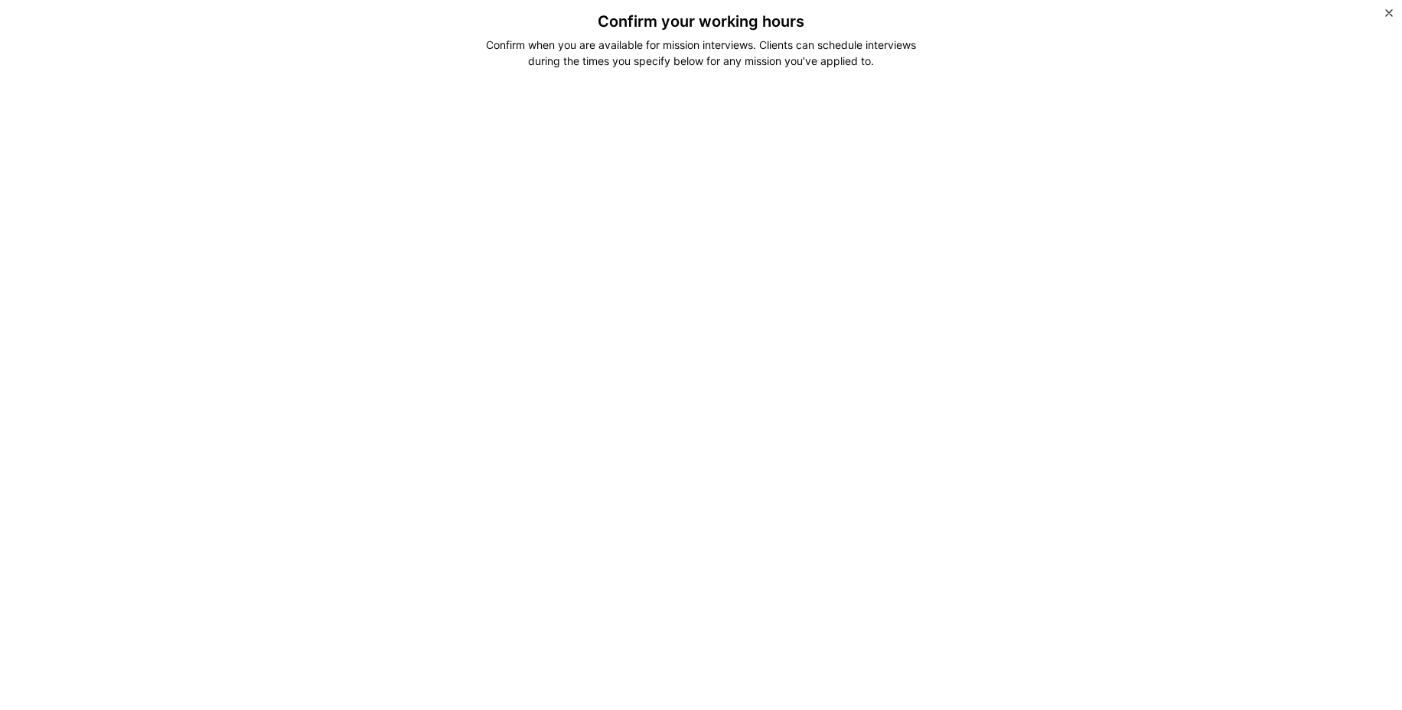
click at [1088, 375] on div "Confirm your working hours Confirm when you are available for mission interview…" at bounding box center [701, 355] width 1402 height 710
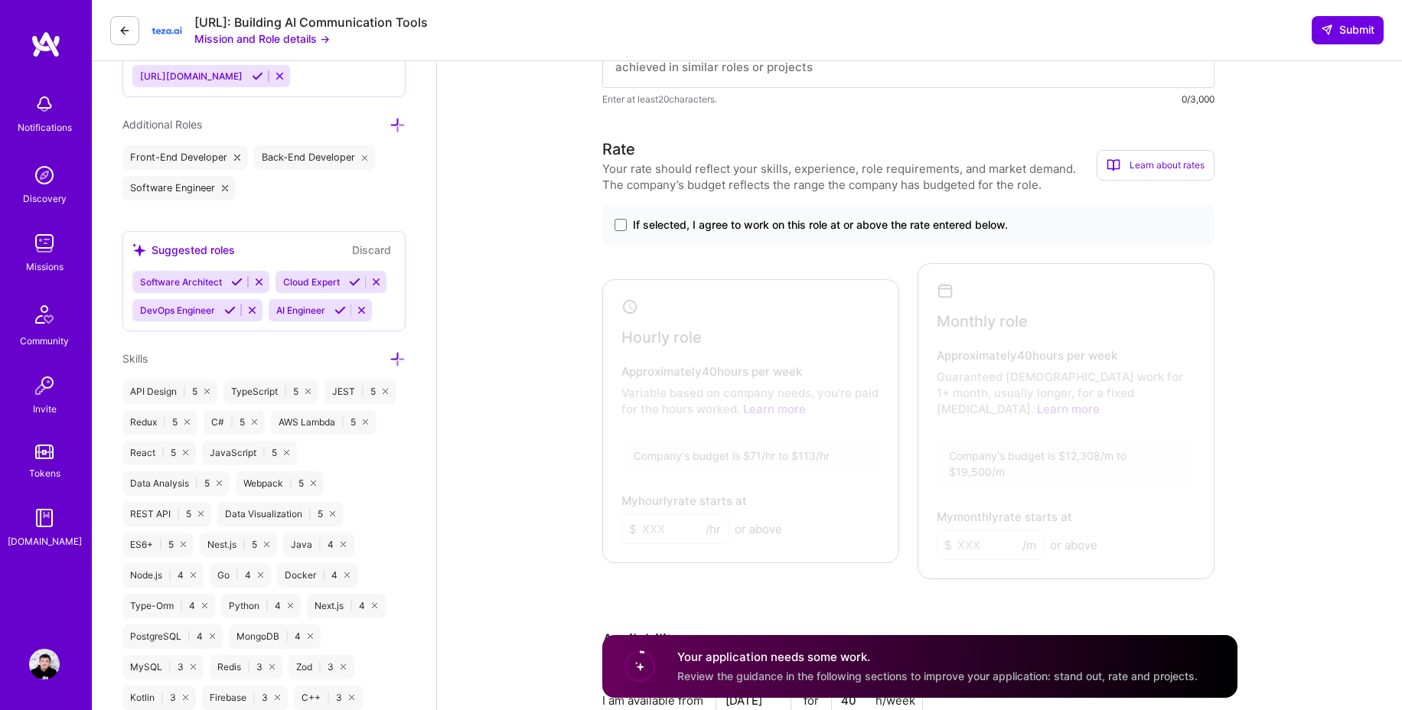
scroll to position [614, 0]
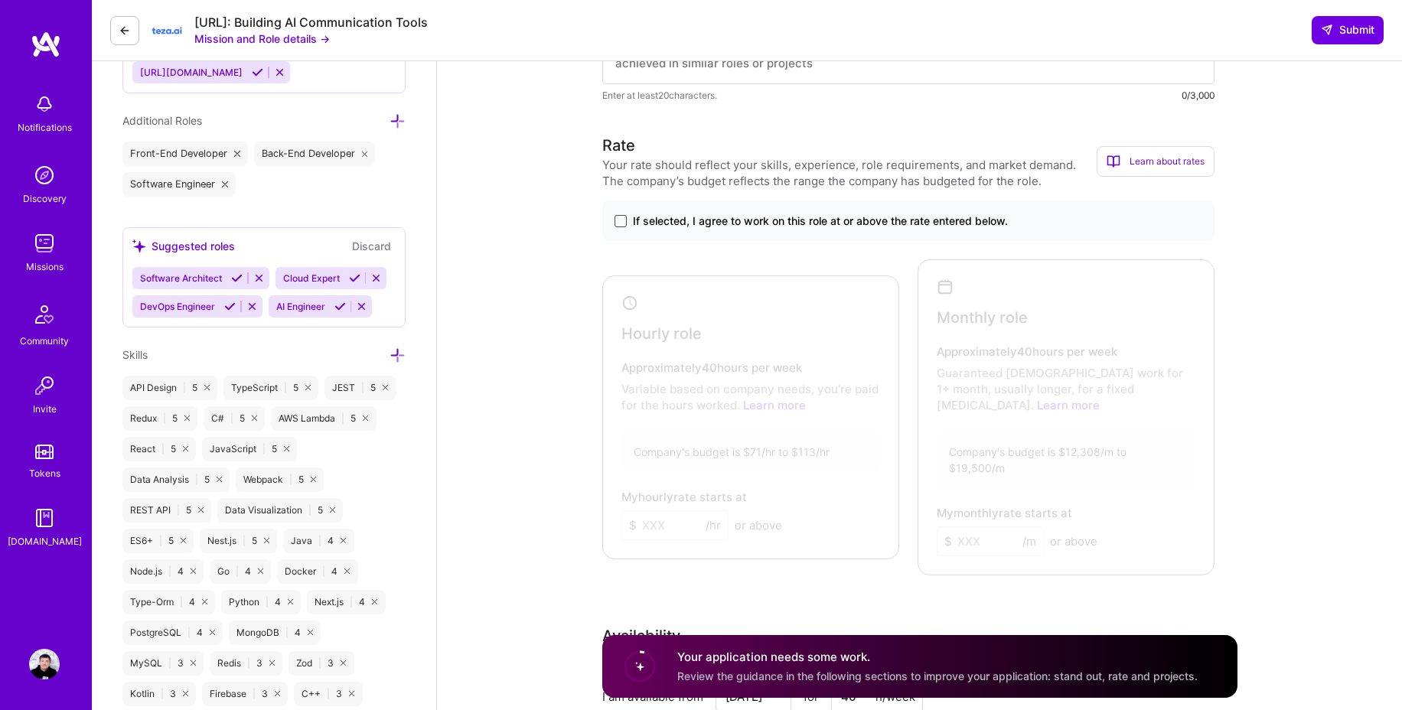
click at [622, 220] on span at bounding box center [620, 221] width 12 height 12
click at [0, 0] on input "If selected, I agree to work on this role at or above the rate entered below." at bounding box center [0, 0] width 0 height 0
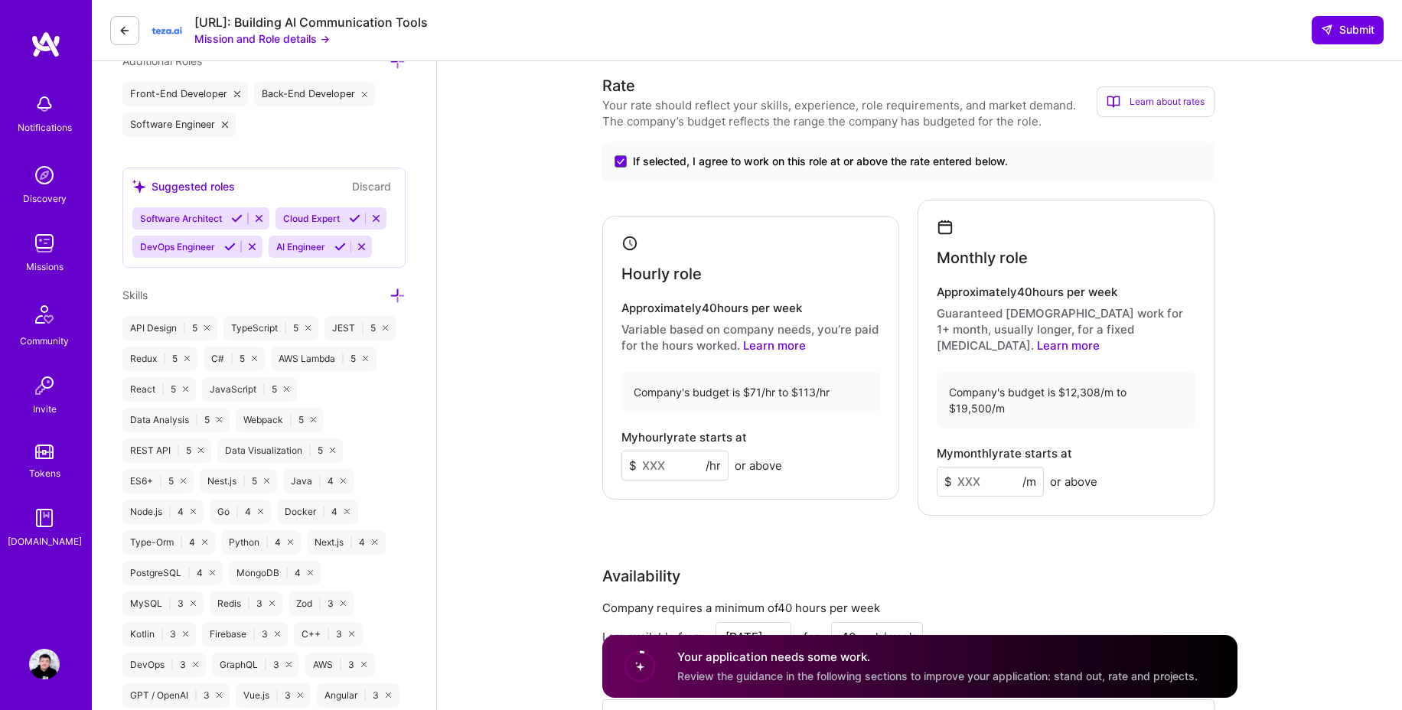
scroll to position [693, 0]
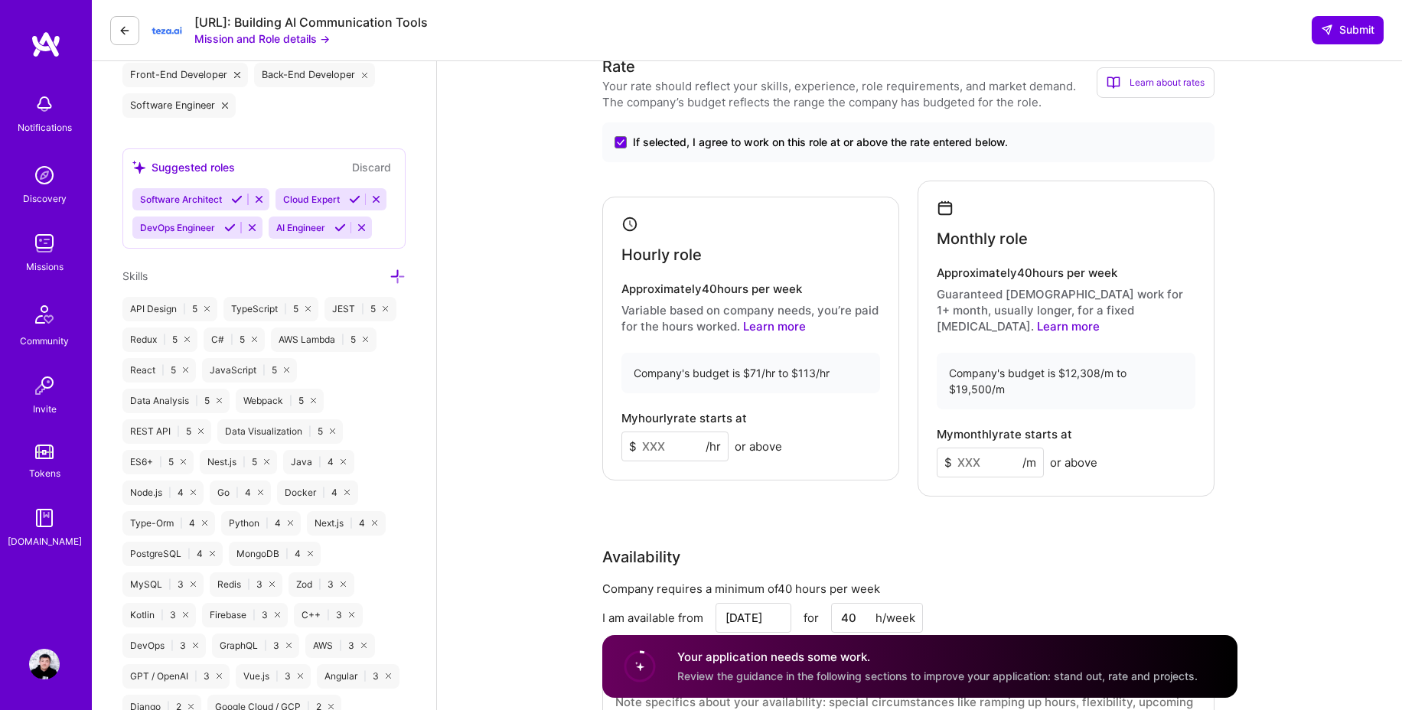
click at [682, 432] on input at bounding box center [674, 447] width 107 height 30
type input "5"
type input "60"
click at [1006, 448] on input at bounding box center [990, 463] width 107 height 30
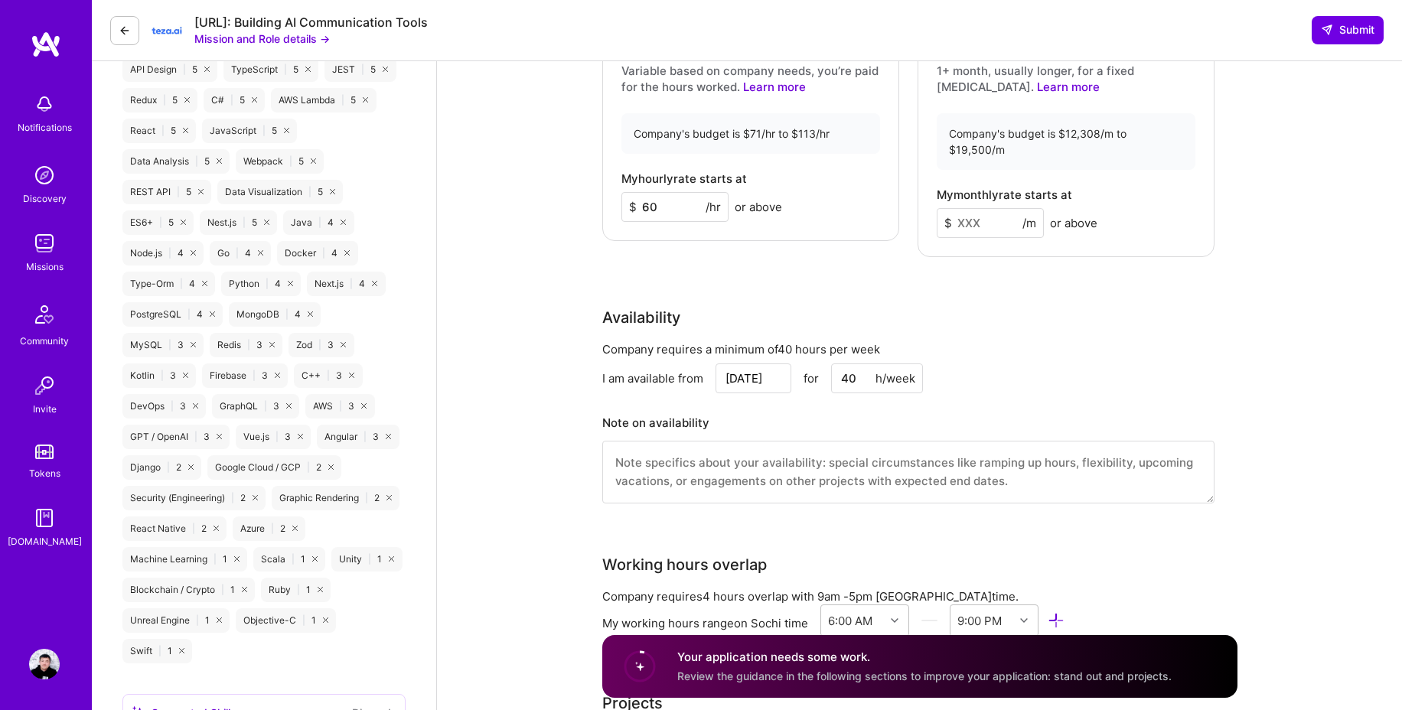
scroll to position [934, 0]
click at [767, 362] on input "[DATE]" at bounding box center [753, 377] width 76 height 30
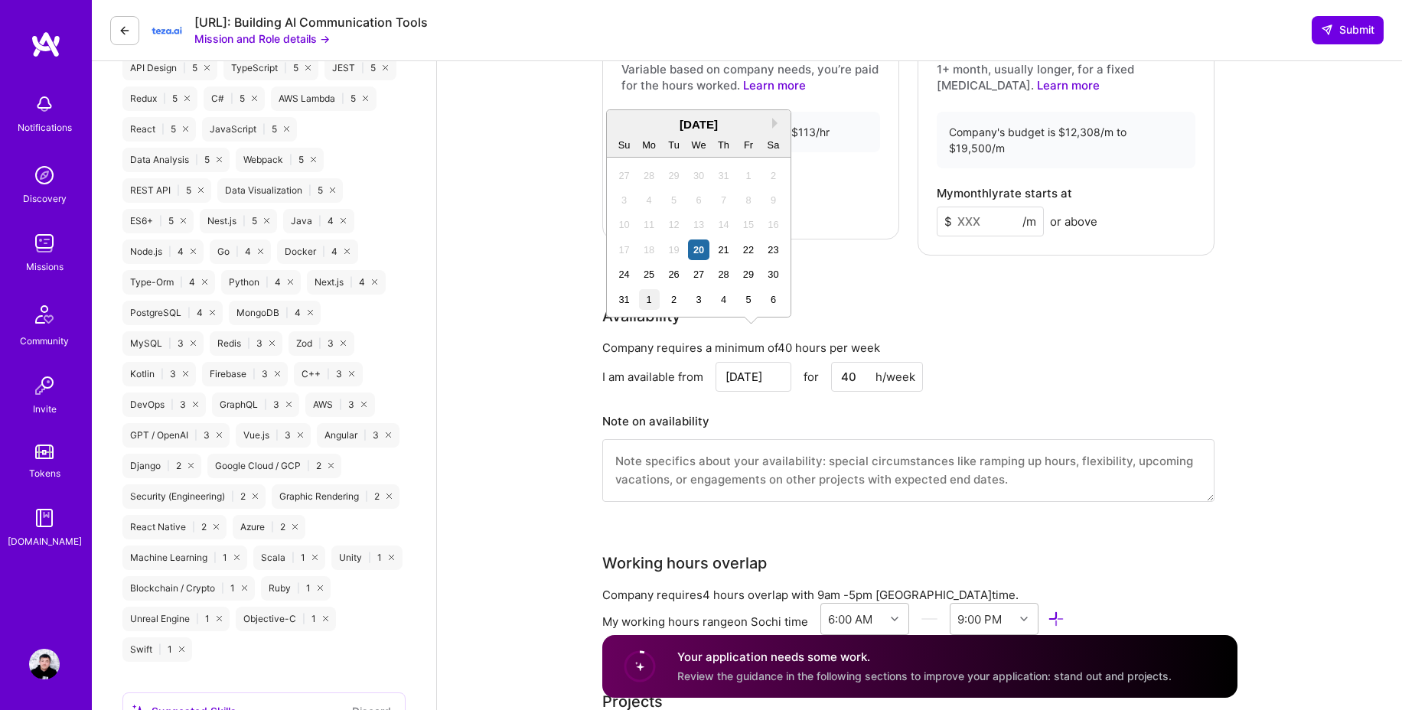
click at [652, 298] on div "1" at bounding box center [649, 299] width 21 height 21
type input "[DATE]"
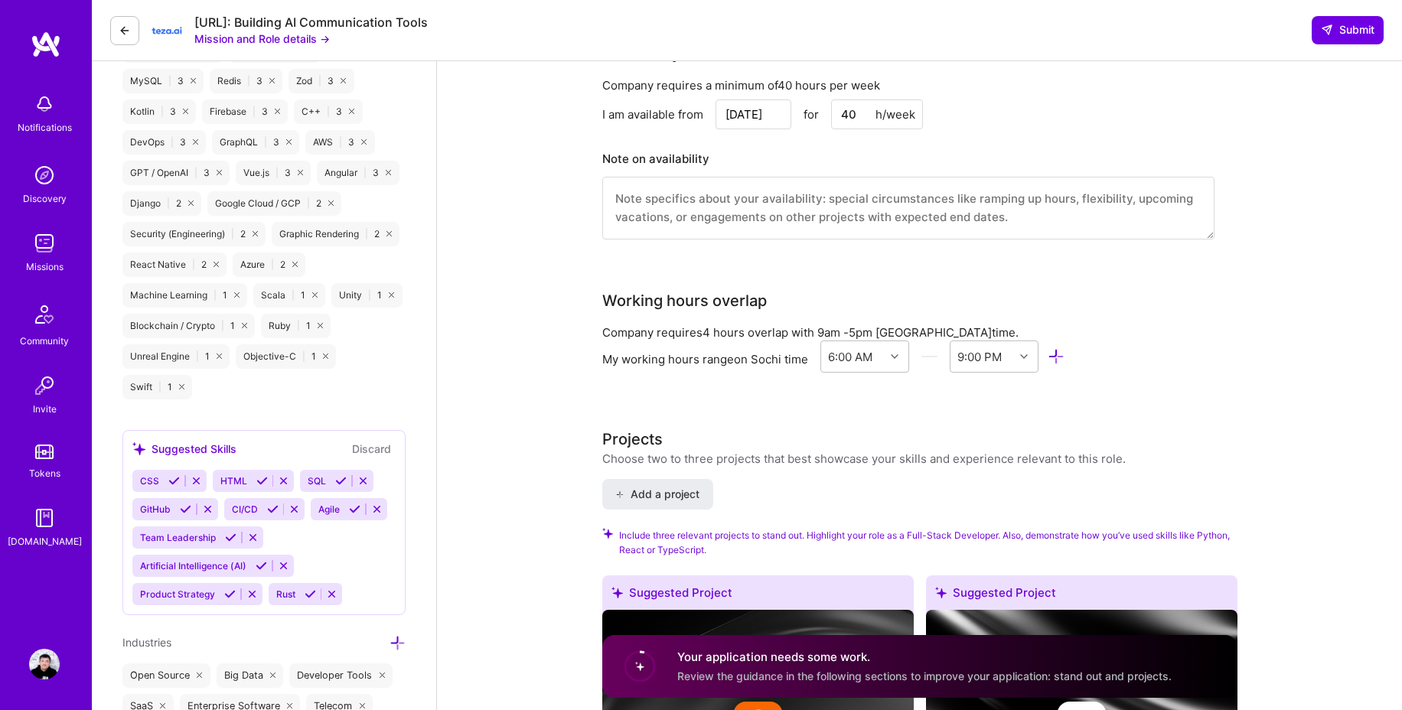
scroll to position [1200, 0]
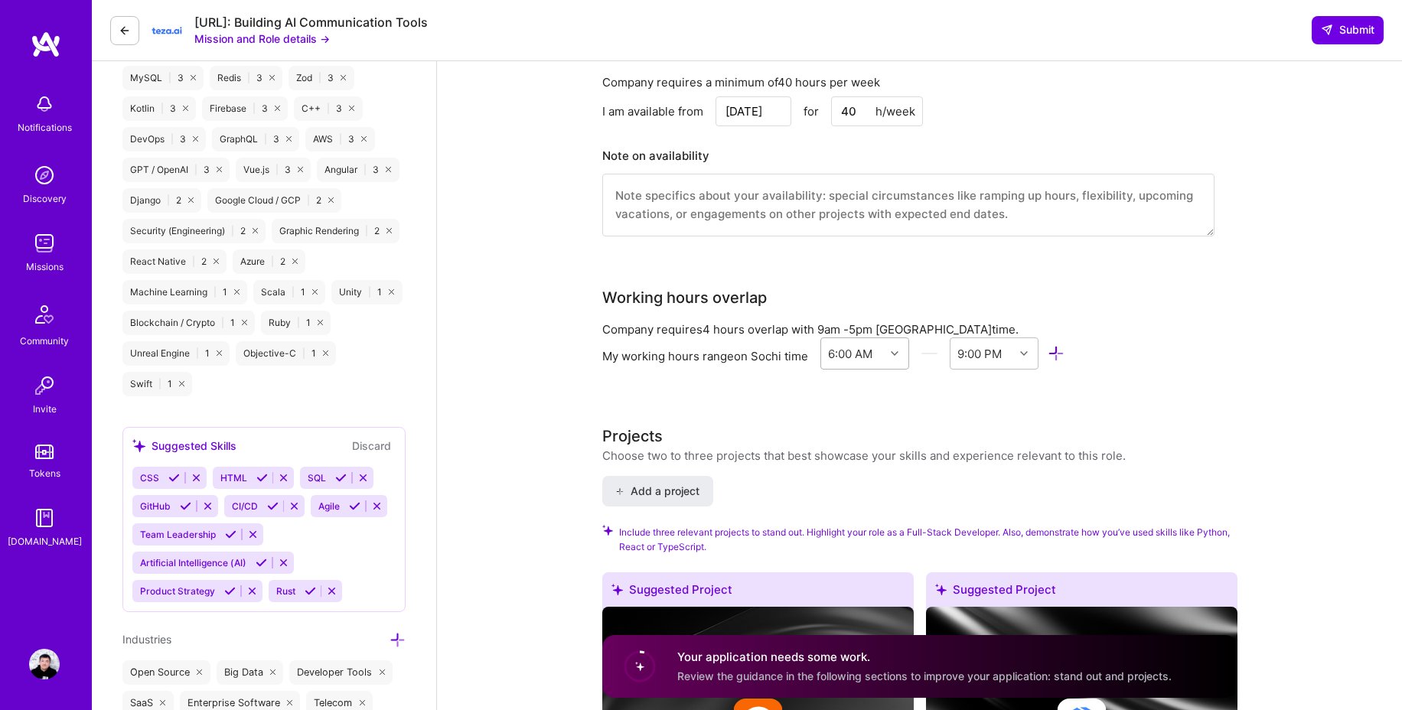
click at [867, 345] on div "6:00 AM" at bounding box center [850, 353] width 44 height 16
click at [859, 464] on div "7:00 AM" at bounding box center [865, 478] width 90 height 28
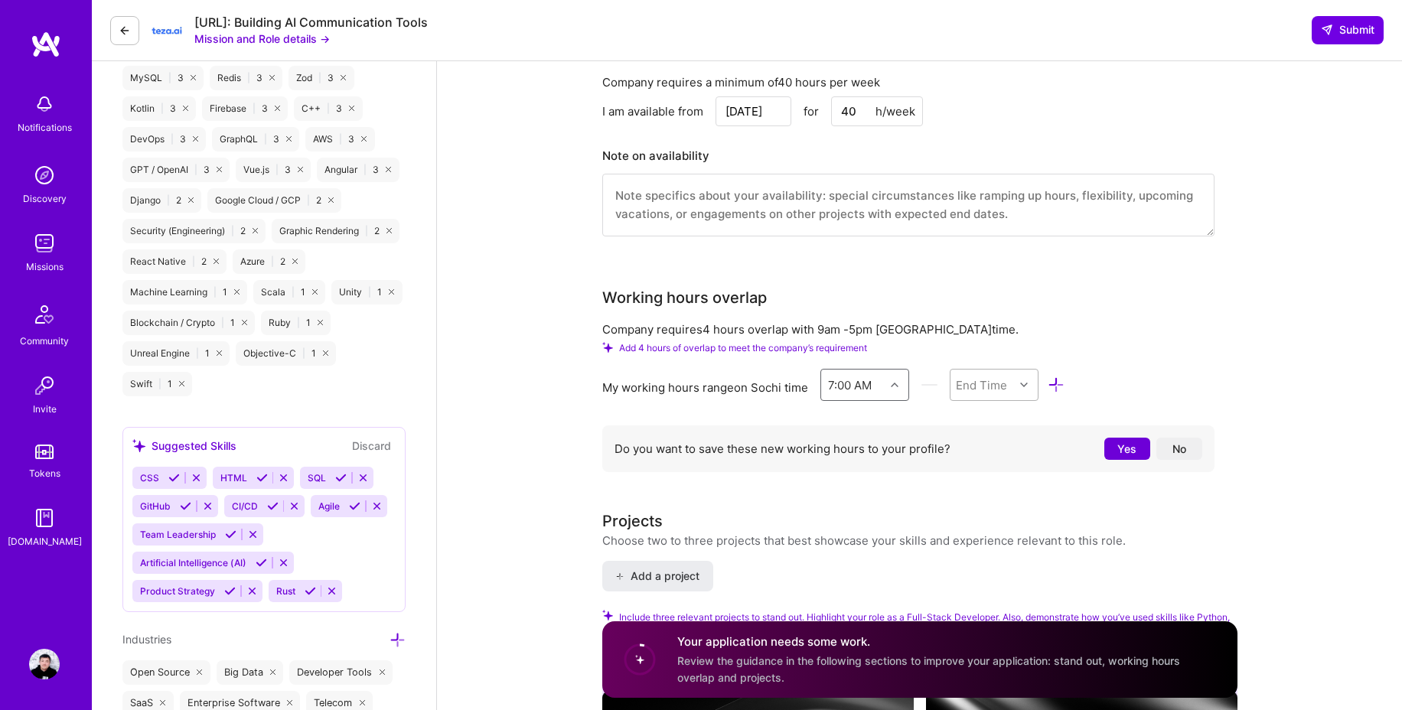
click at [1022, 370] on div at bounding box center [1026, 385] width 24 height 31
click at [1004, 524] on div "7:00 PM" at bounding box center [995, 538] width 90 height 28
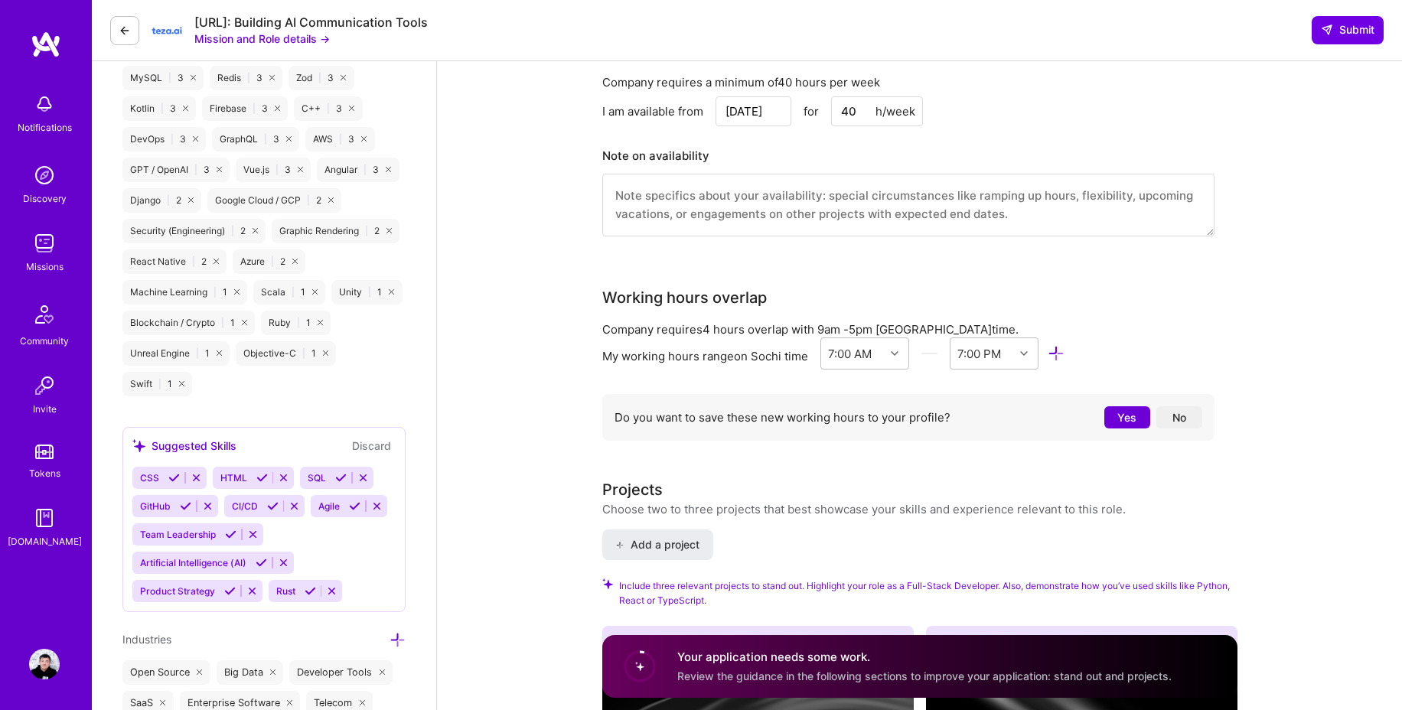
click at [1126, 406] on button "Yes" at bounding box center [1127, 417] width 46 height 22
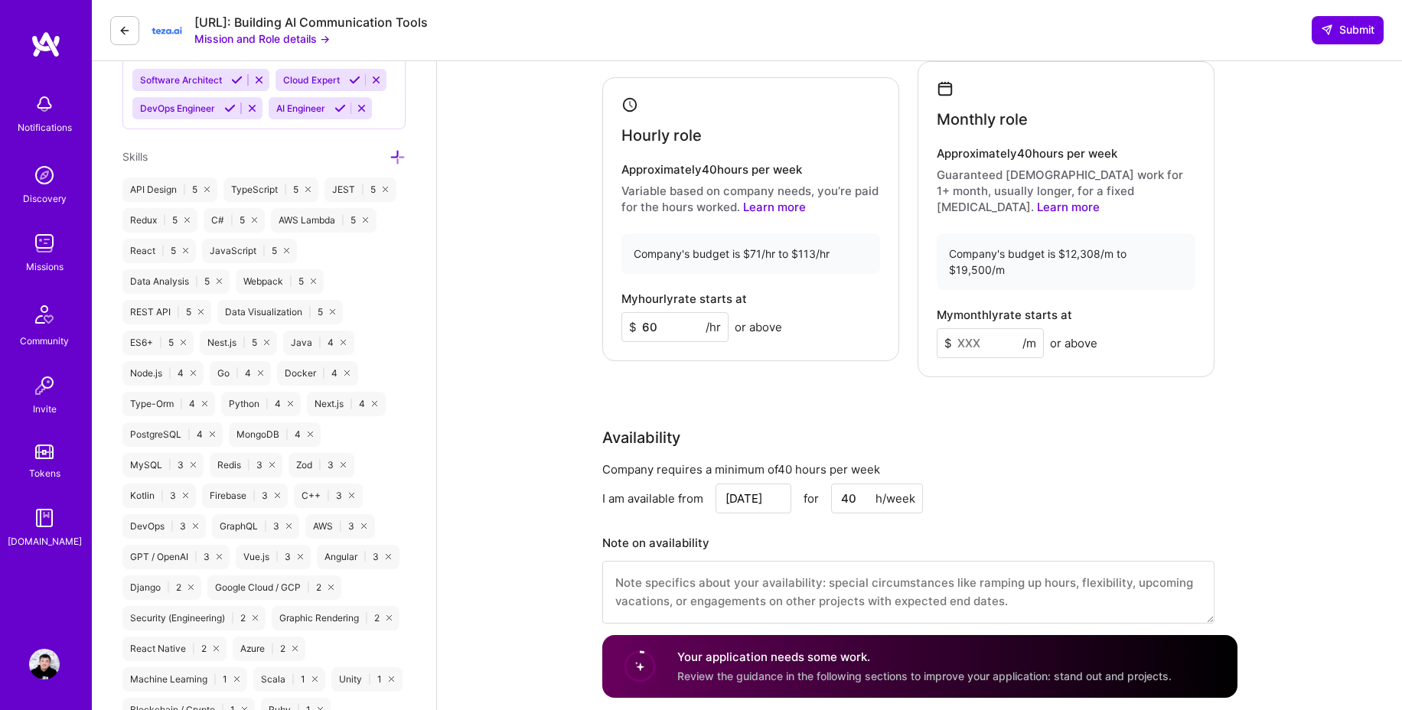
scroll to position [806, 0]
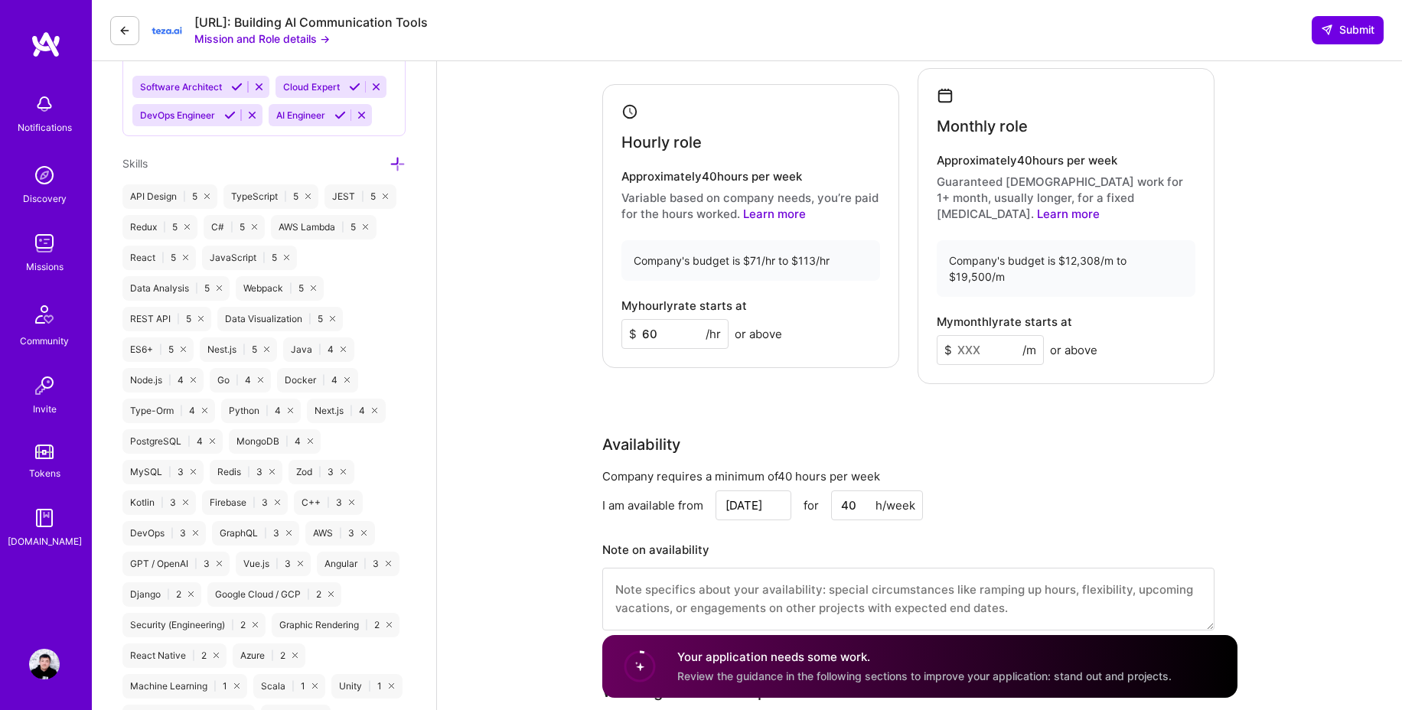
click at [1000, 335] on input at bounding box center [990, 350] width 107 height 30
click at [699, 321] on input "60" at bounding box center [674, 334] width 107 height 30
type input "50"
click at [997, 335] on input at bounding box center [990, 350] width 107 height 30
type input "8000"
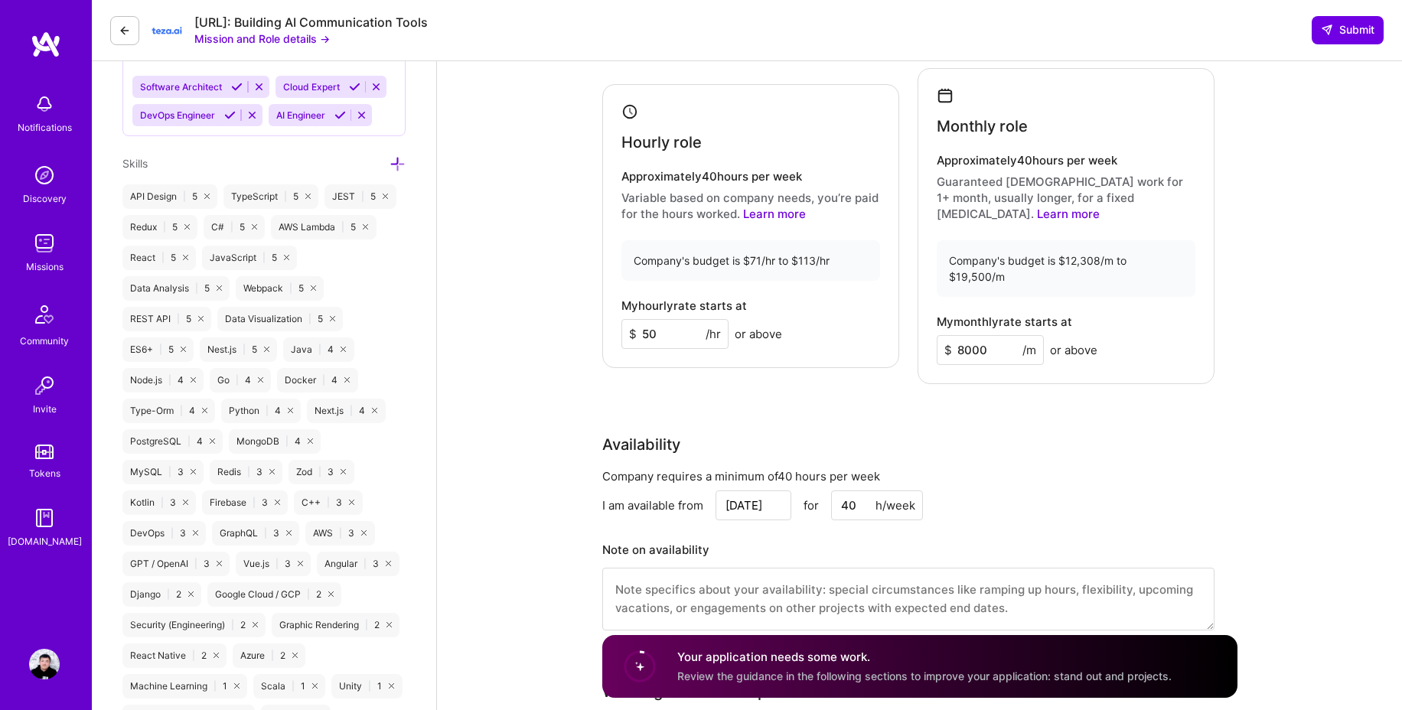
click at [1153, 390] on div "Rate Your rate should reflect your skills, experience, role requirements, and m…" at bounding box center [919, 296] width 635 height 707
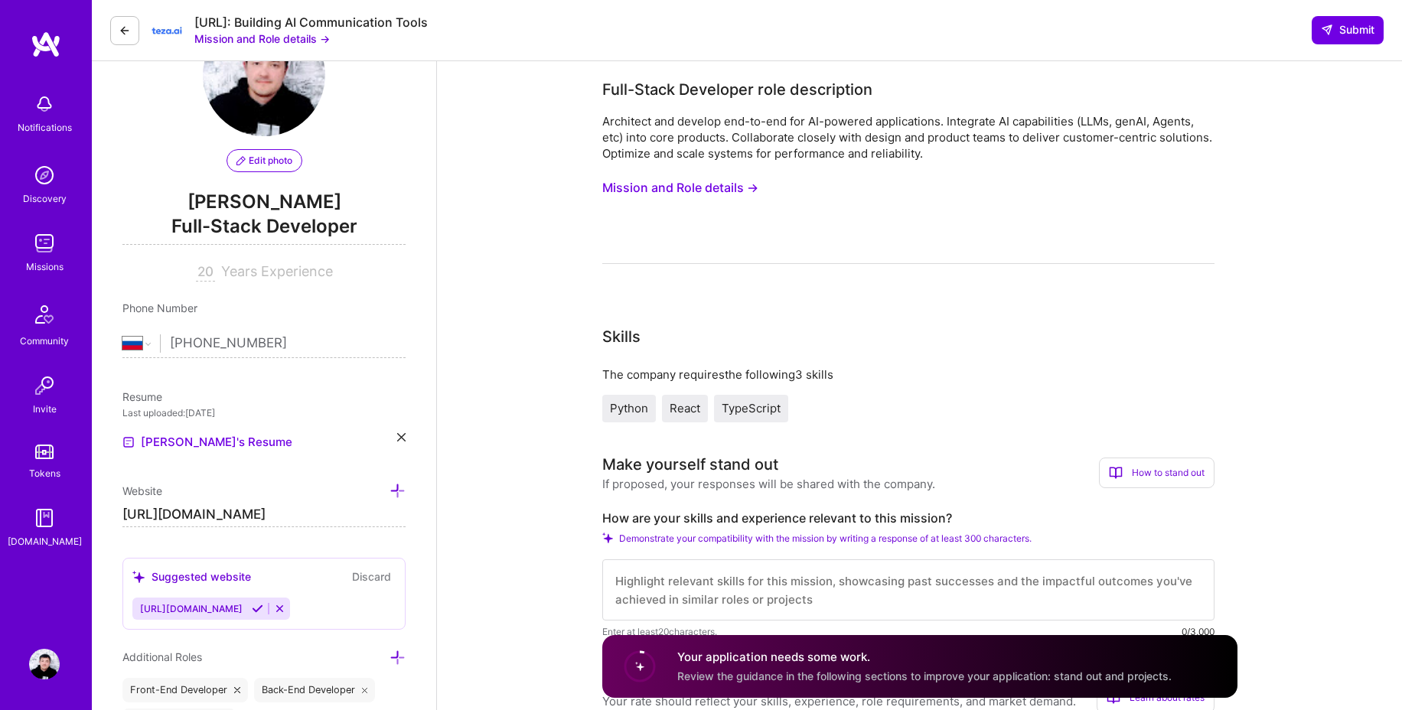
scroll to position [0, 0]
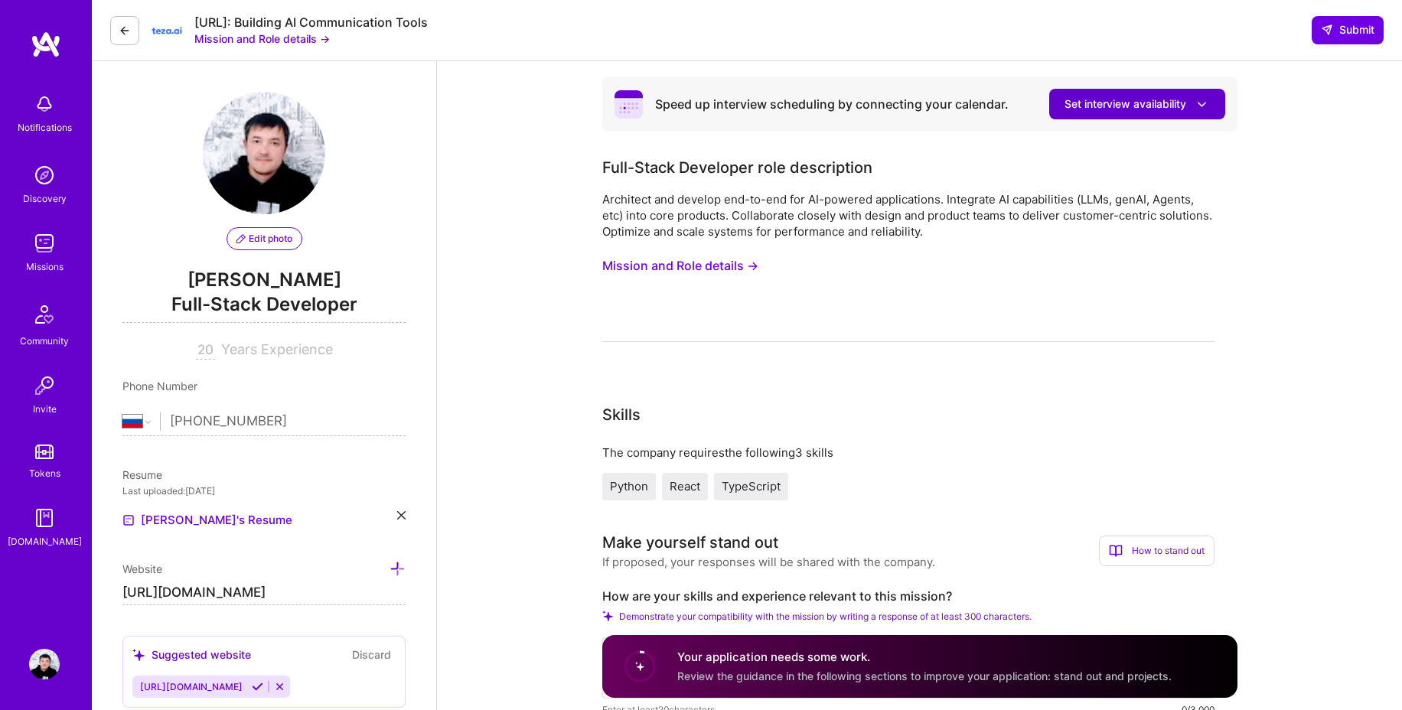
click at [1198, 103] on icon at bounding box center [1202, 104] width 16 height 16
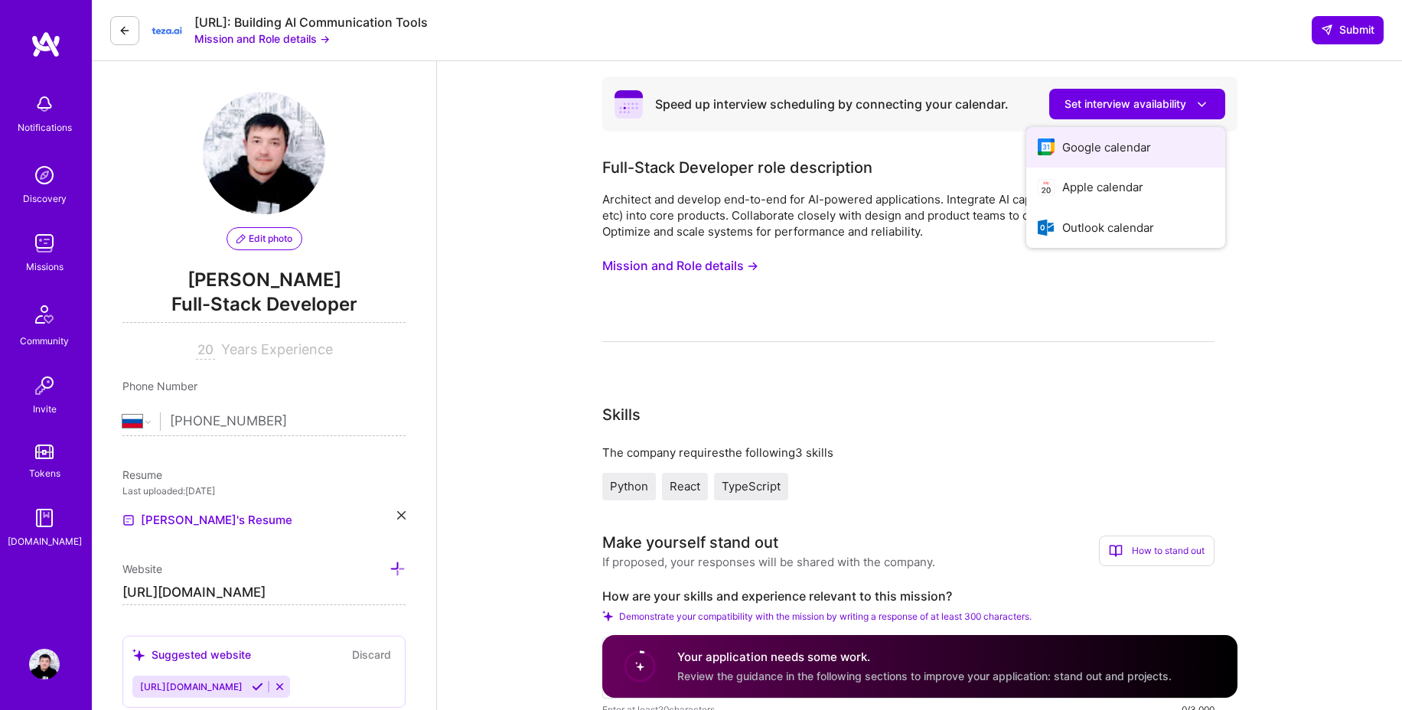
click at [1147, 152] on button "Google calendar" at bounding box center [1125, 147] width 199 height 41
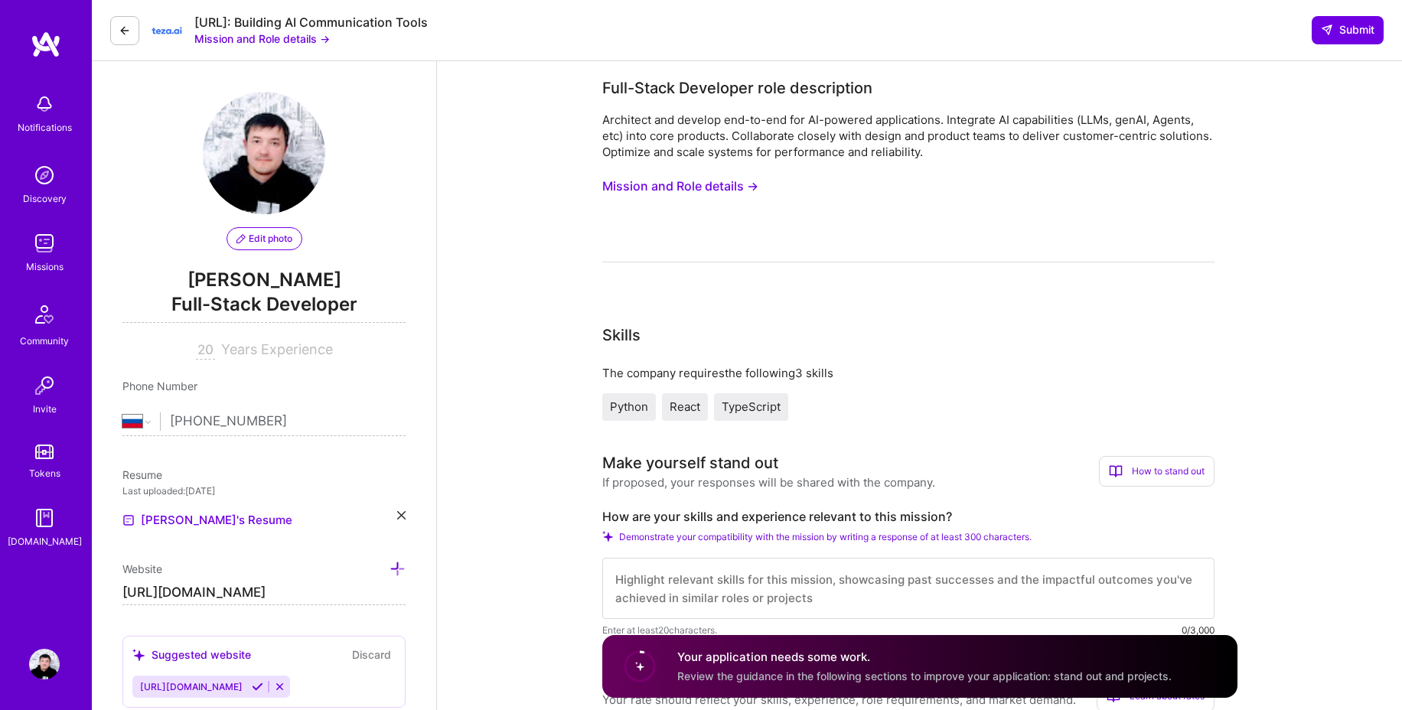
scroll to position [26, 0]
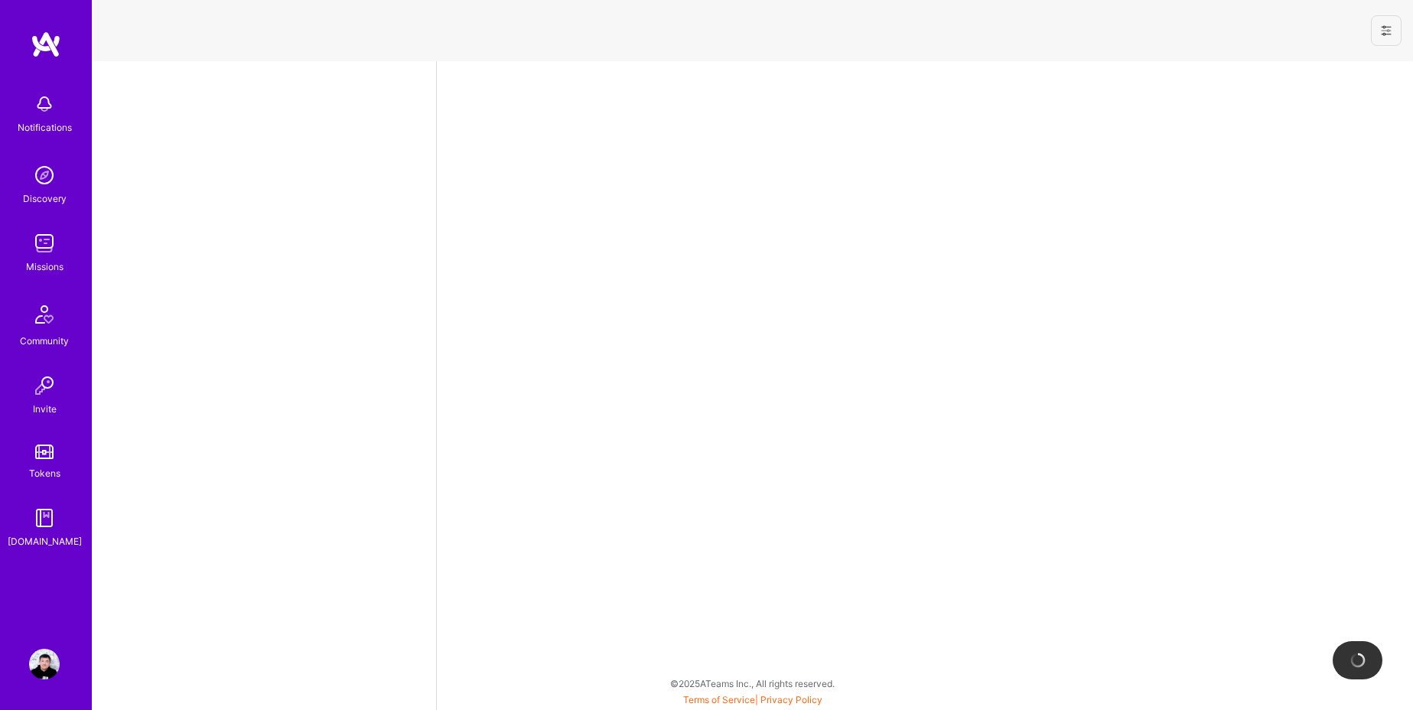
select select "RU"
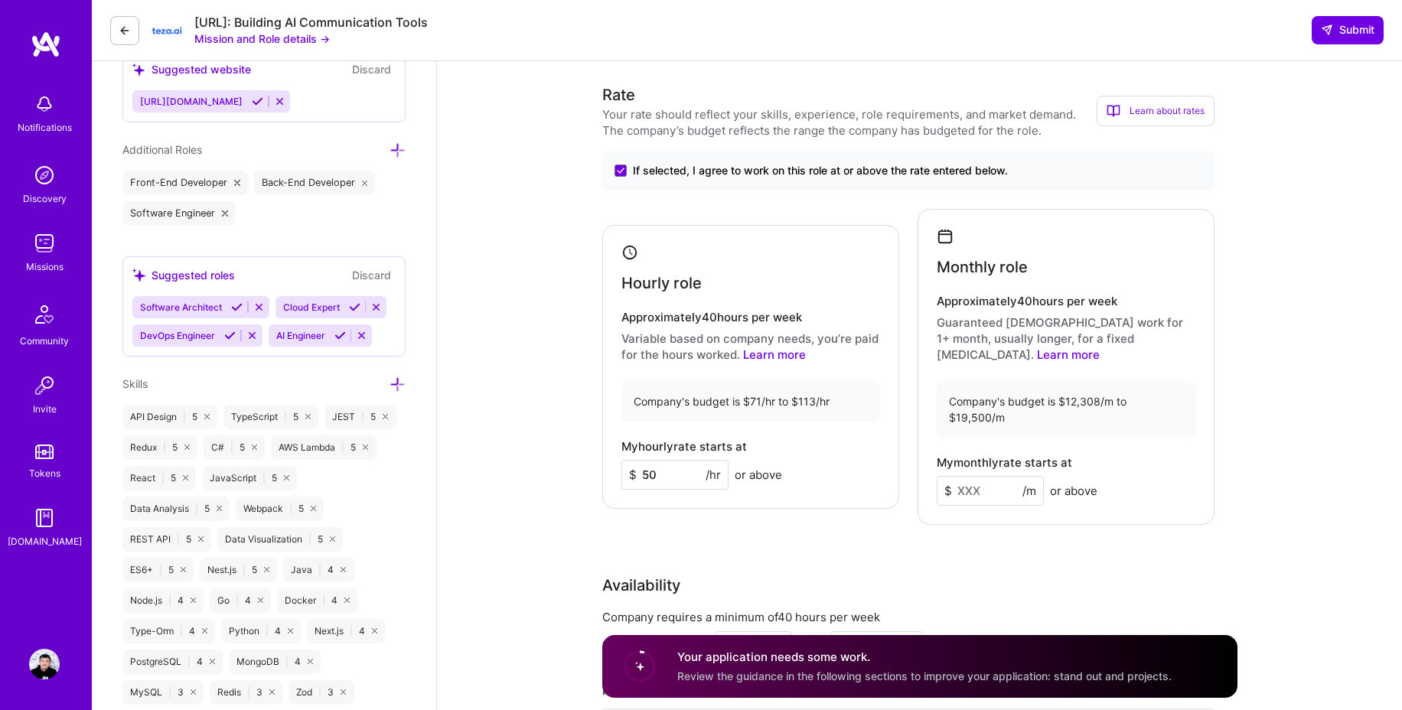
scroll to position [595, 0]
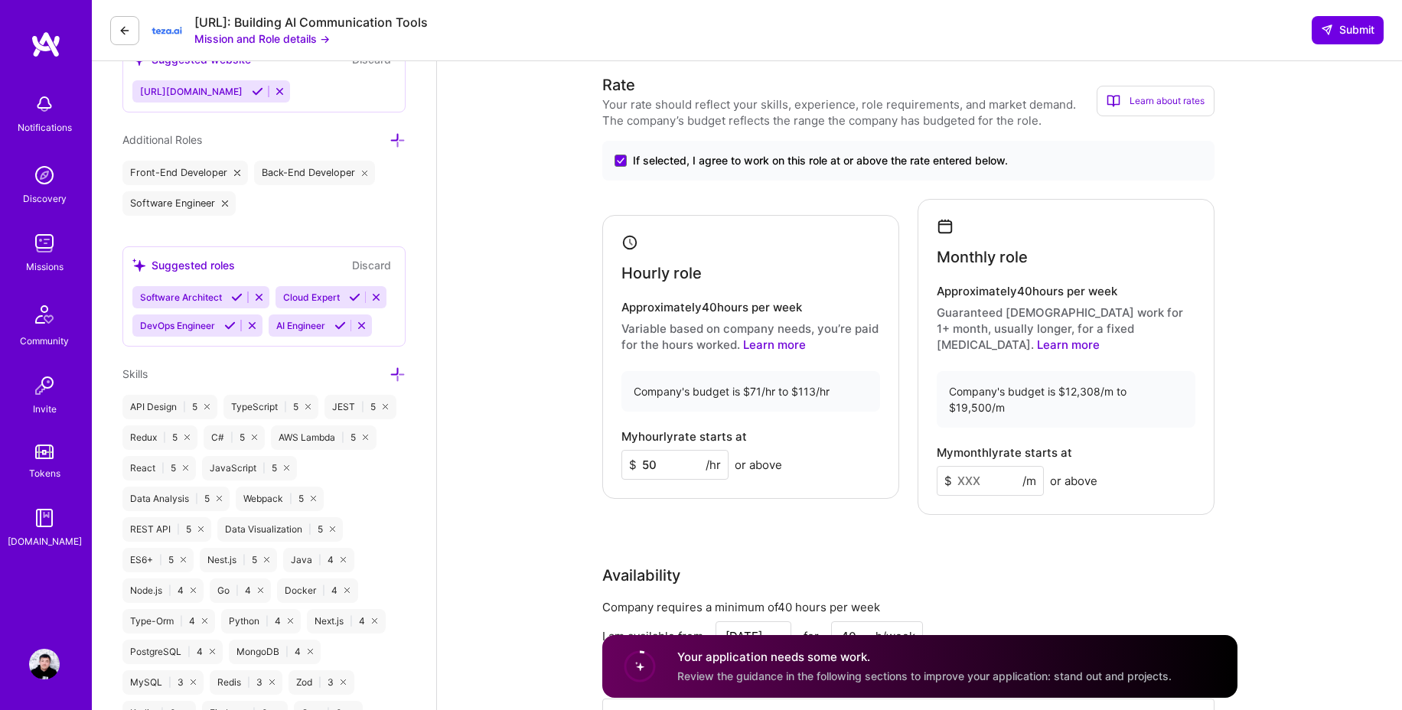
click at [1005, 466] on input at bounding box center [990, 481] width 107 height 30
type input "8000"
click at [1195, 564] on div "Availability" at bounding box center [908, 575] width 612 height 23
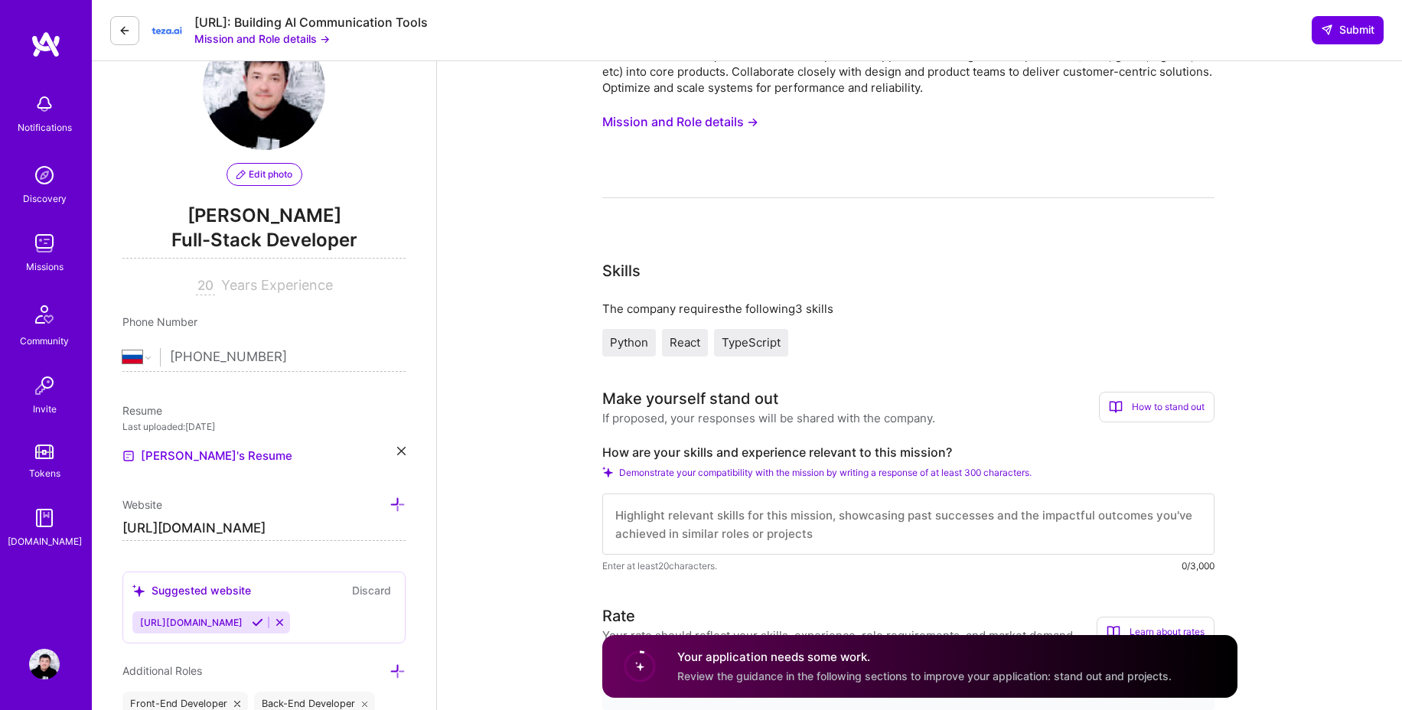
scroll to position [64, 0]
click at [920, 519] on textarea at bounding box center [908, 524] width 612 height 61
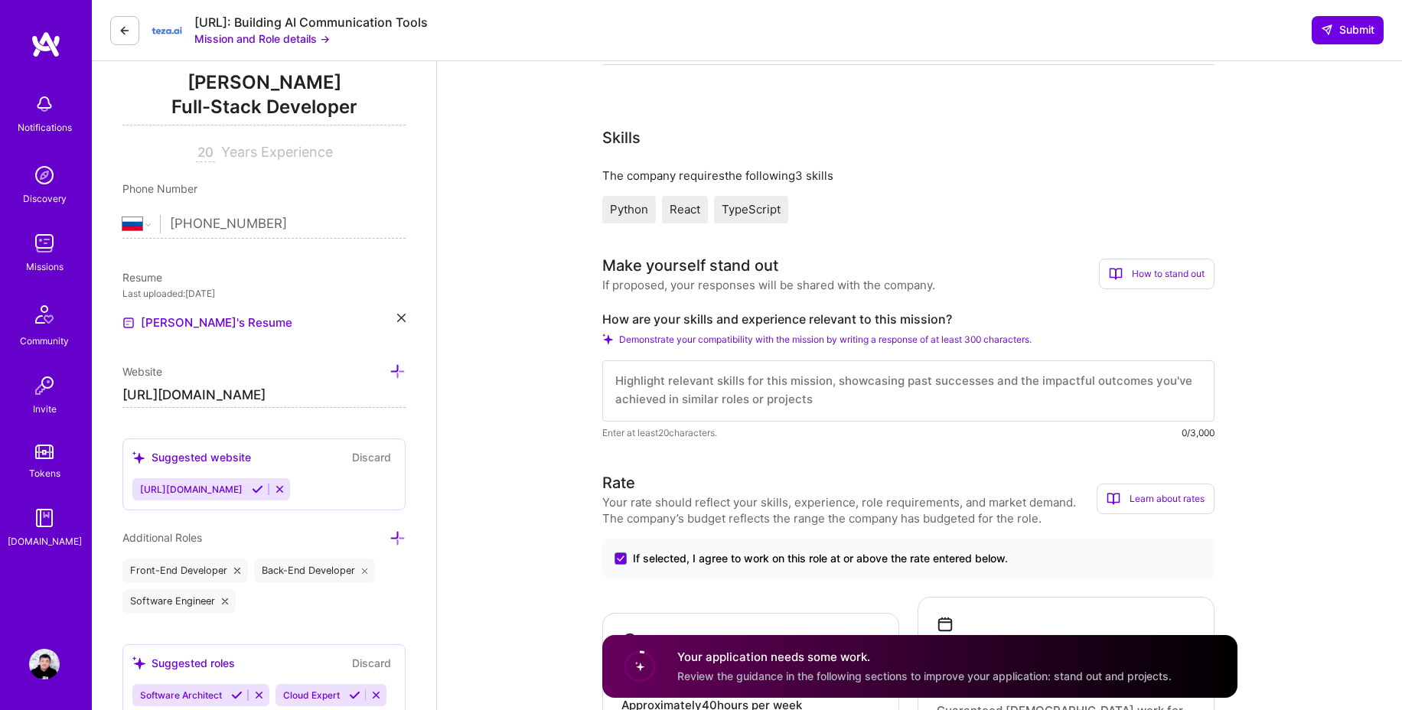
scroll to position [200, 0]
click at [862, 379] on textarea at bounding box center [908, 388] width 612 height 61
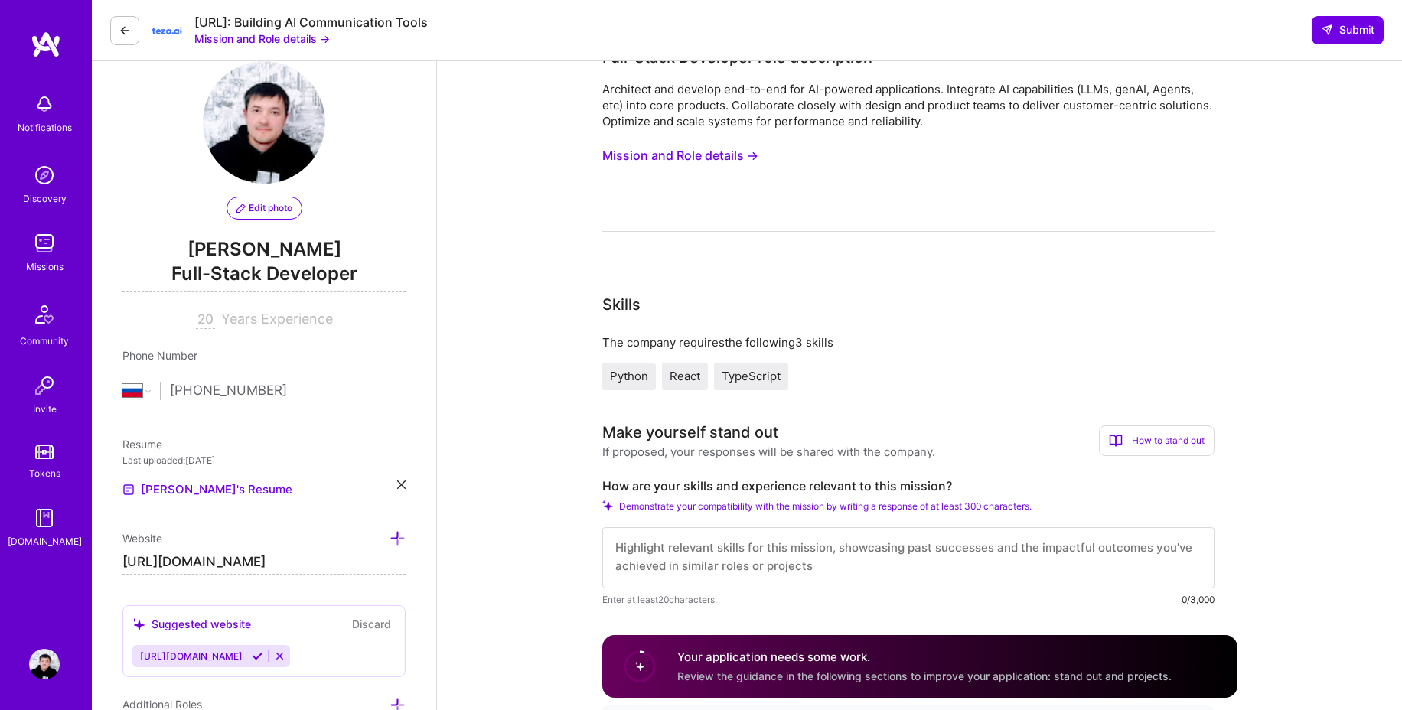
scroll to position [0, 0]
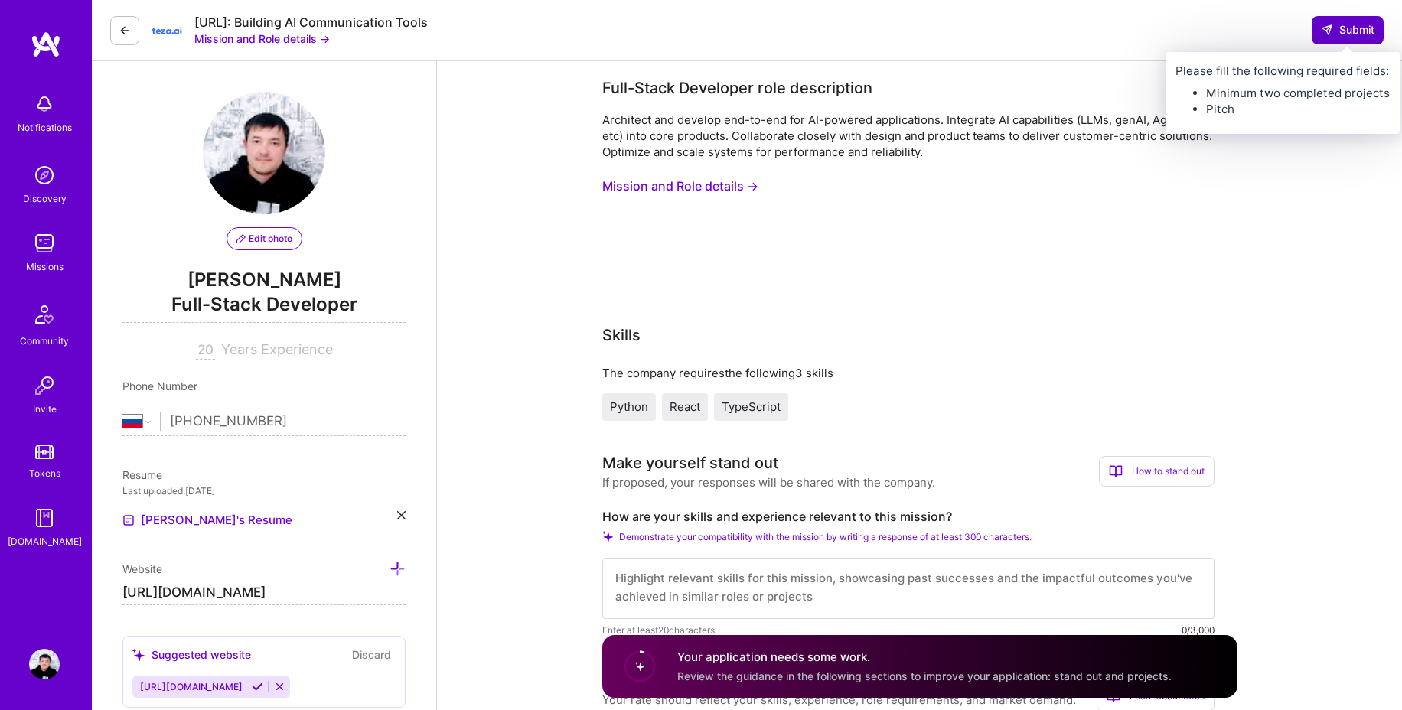
click at [1360, 22] on span "Submit" at bounding box center [1348, 29] width 54 height 15
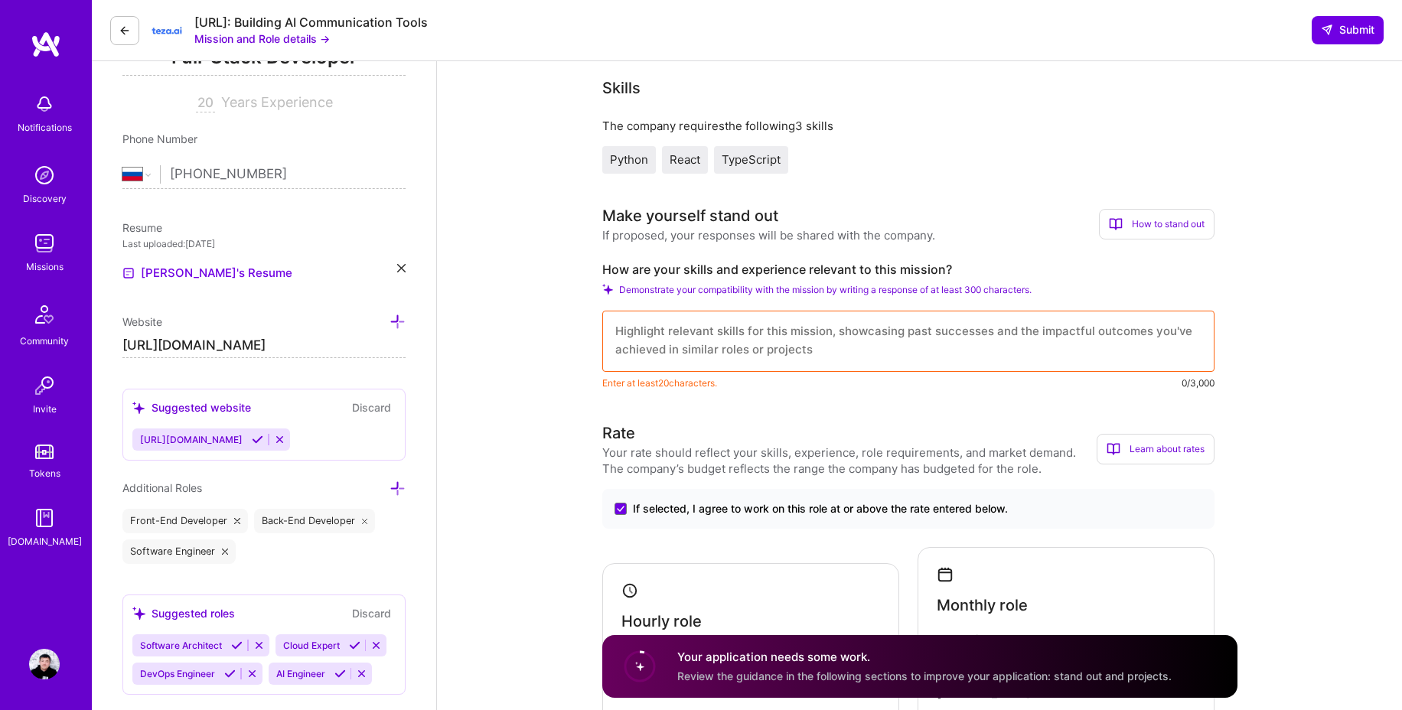
scroll to position [252, 0]
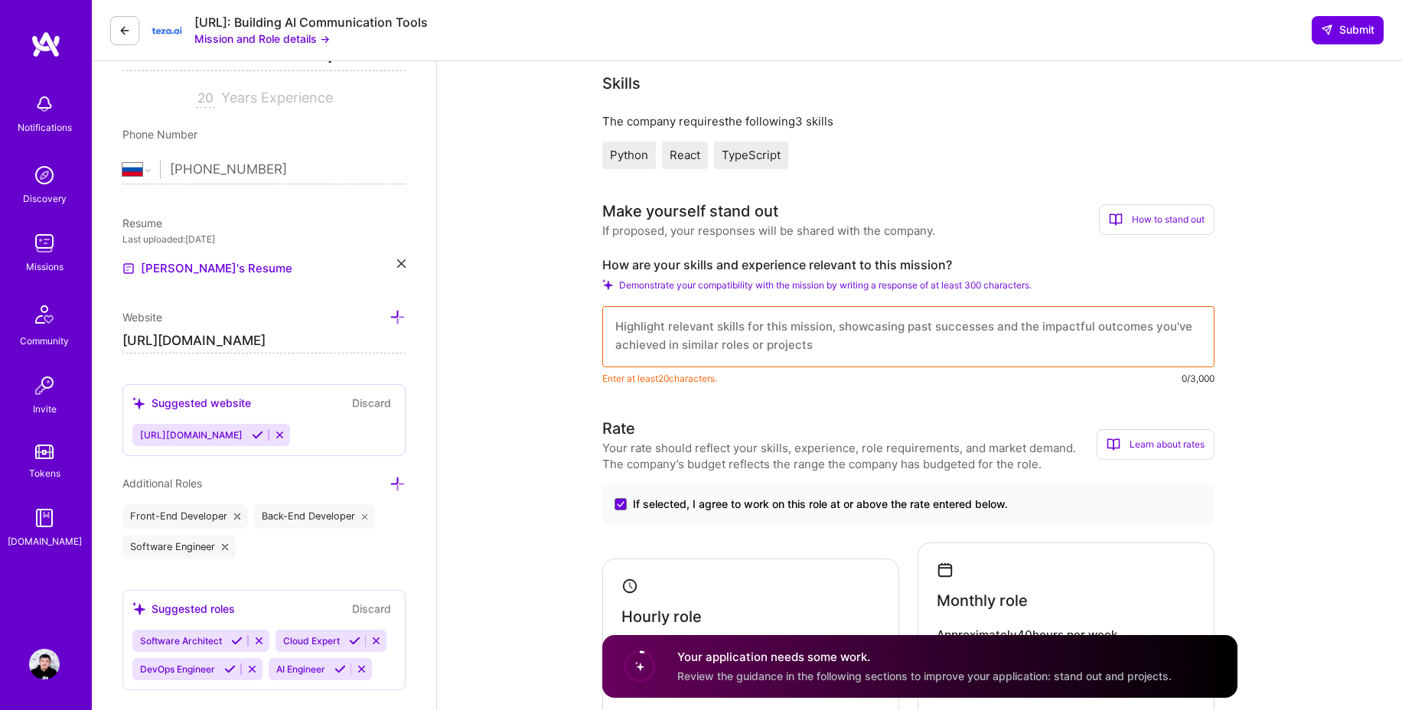
click at [1032, 350] on textarea at bounding box center [908, 336] width 612 height 61
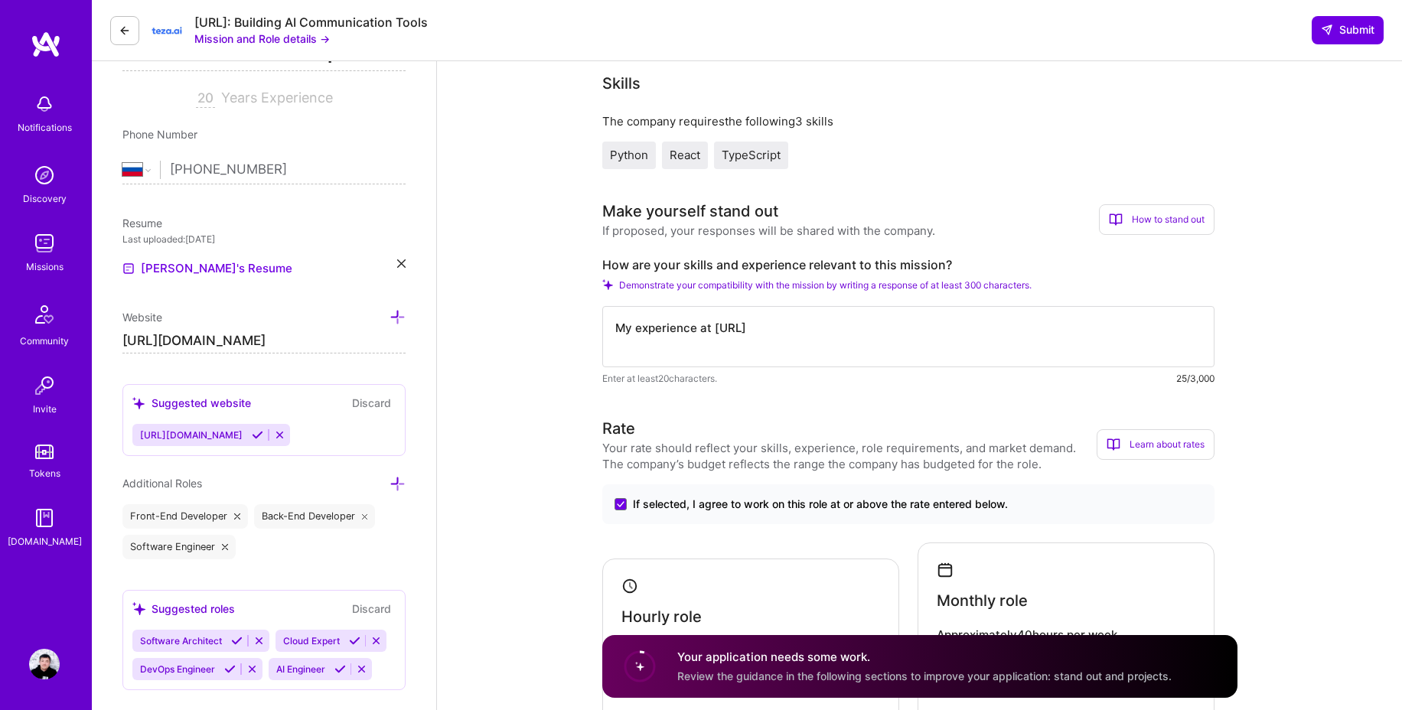
type textarea "My experience at Regie.ai"
